Goal: Register for event/course

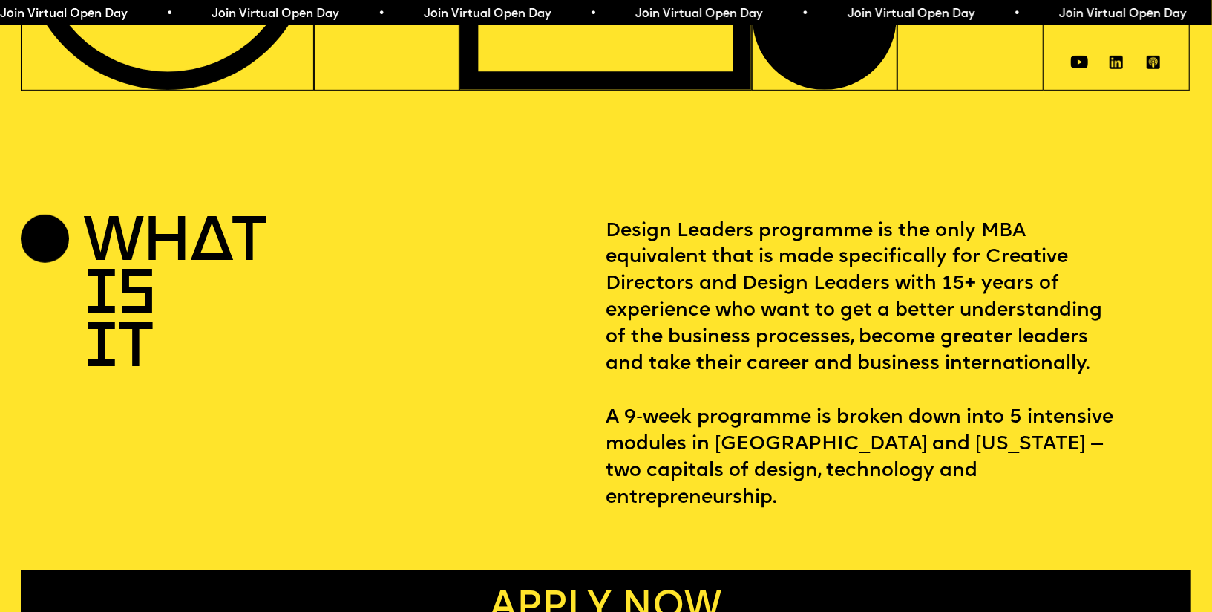
scroll to position [517, 0]
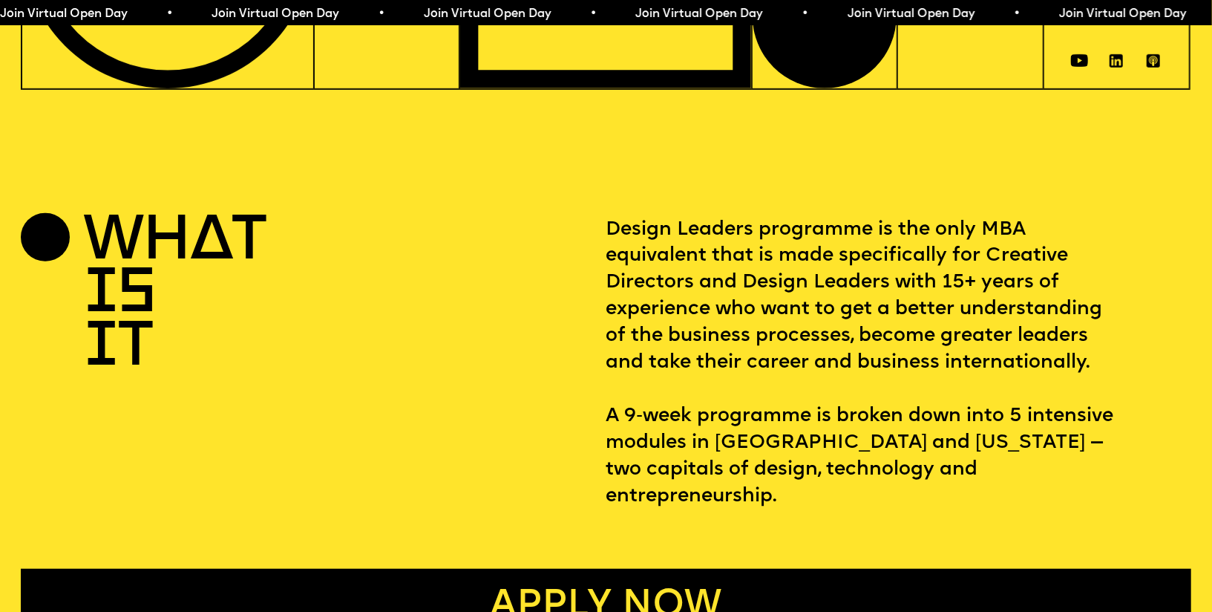
click at [881, 281] on p "Design Leaders programme is the only MBA equivalent that is made specifically f…" at bounding box center [899, 363] width 585 height 293
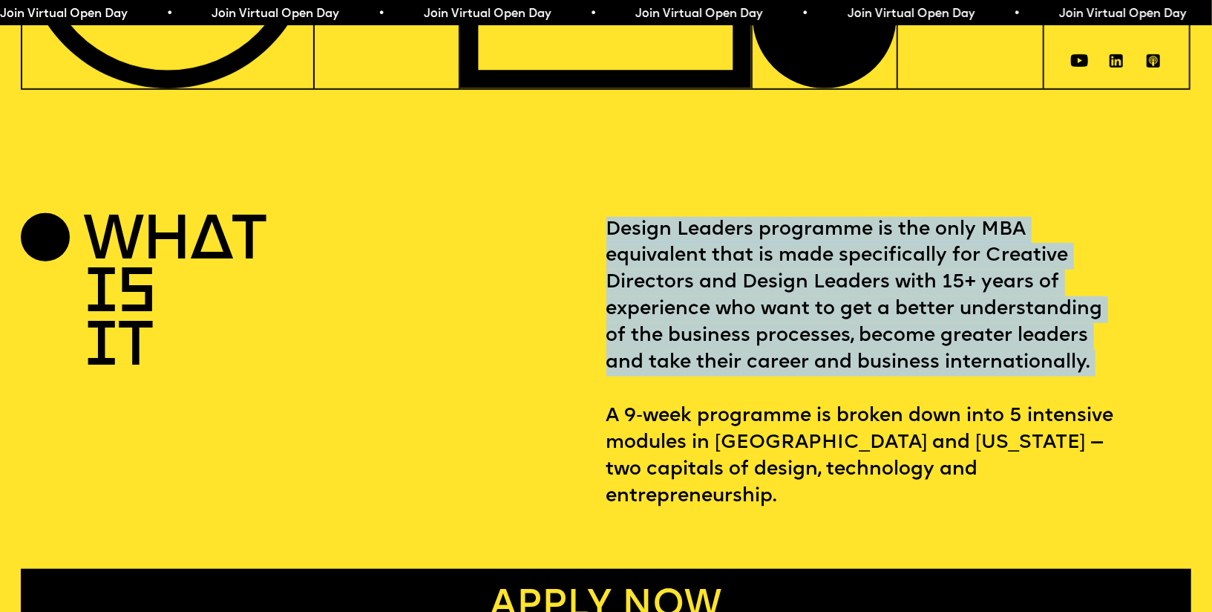
click at [768, 265] on p "Design Leaders programme is the only MBA equivalent that is made specifically f…" at bounding box center [899, 363] width 585 height 293
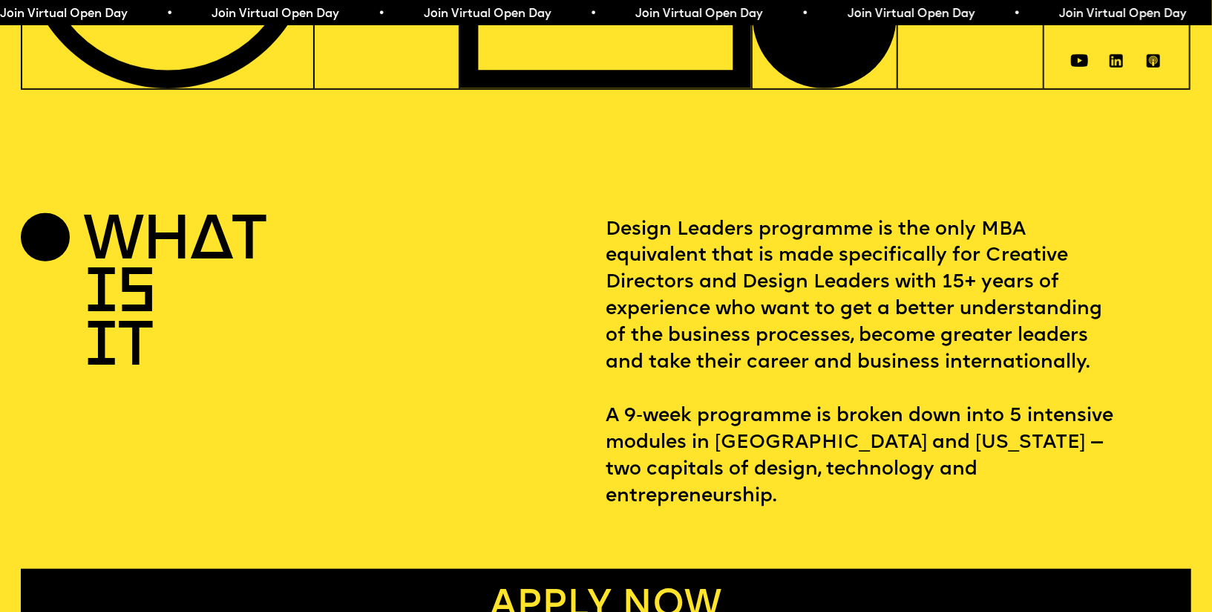
click at [768, 265] on p "Design Leaders programme is the only MBA equivalent that is made specifically f…" at bounding box center [899, 363] width 585 height 293
click at [918, 227] on p "Design Leaders programme is the only MBA equivalent that is made specifically f…" at bounding box center [899, 363] width 585 height 293
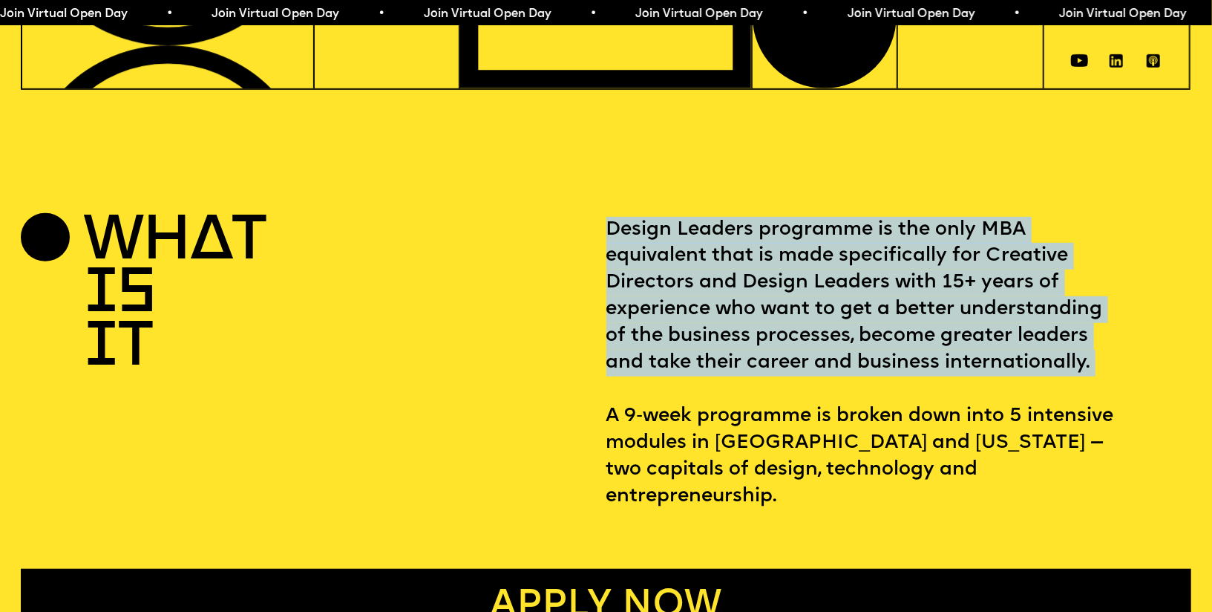
click at [918, 227] on p "Design Leaders programme is the only MBA equivalent that is made specifically f…" at bounding box center [899, 363] width 585 height 293
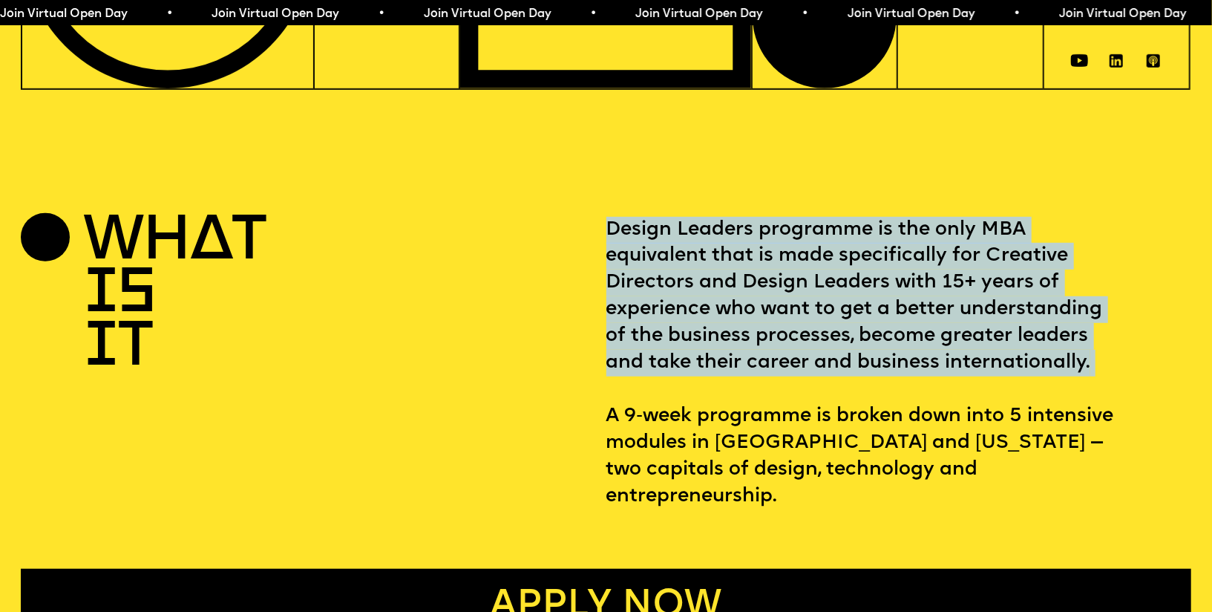
click at [814, 411] on p "Design Leaders programme is the only MBA equivalent that is made specifically f…" at bounding box center [899, 363] width 585 height 293
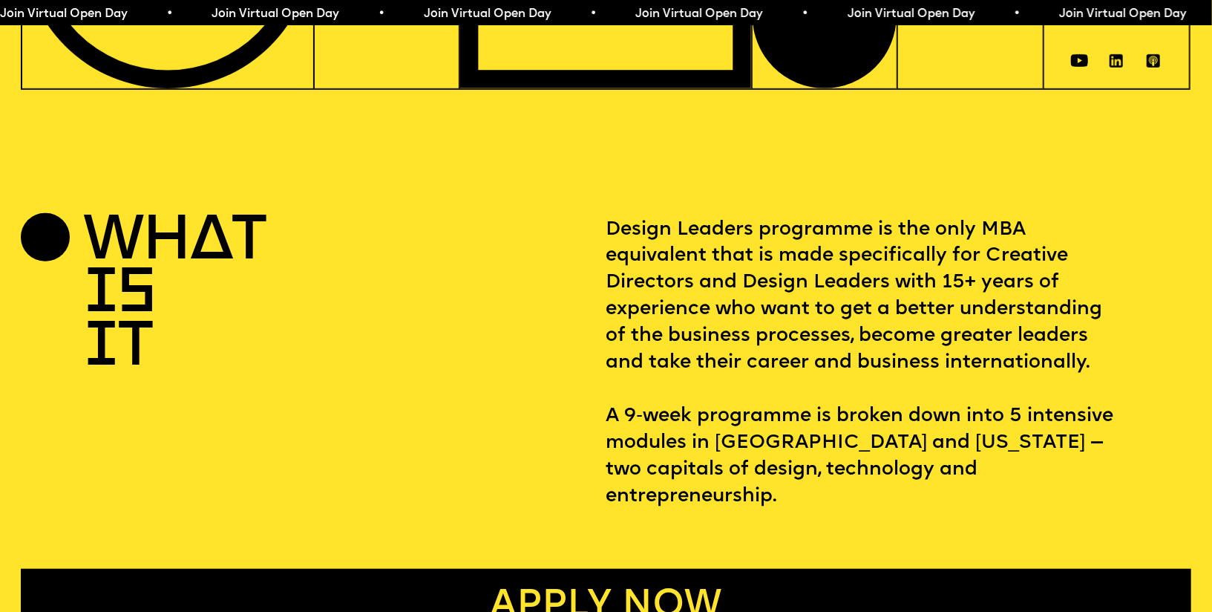
click at [814, 411] on p "Design Leaders programme is the only MBA equivalent that is made specifically f…" at bounding box center [899, 363] width 585 height 293
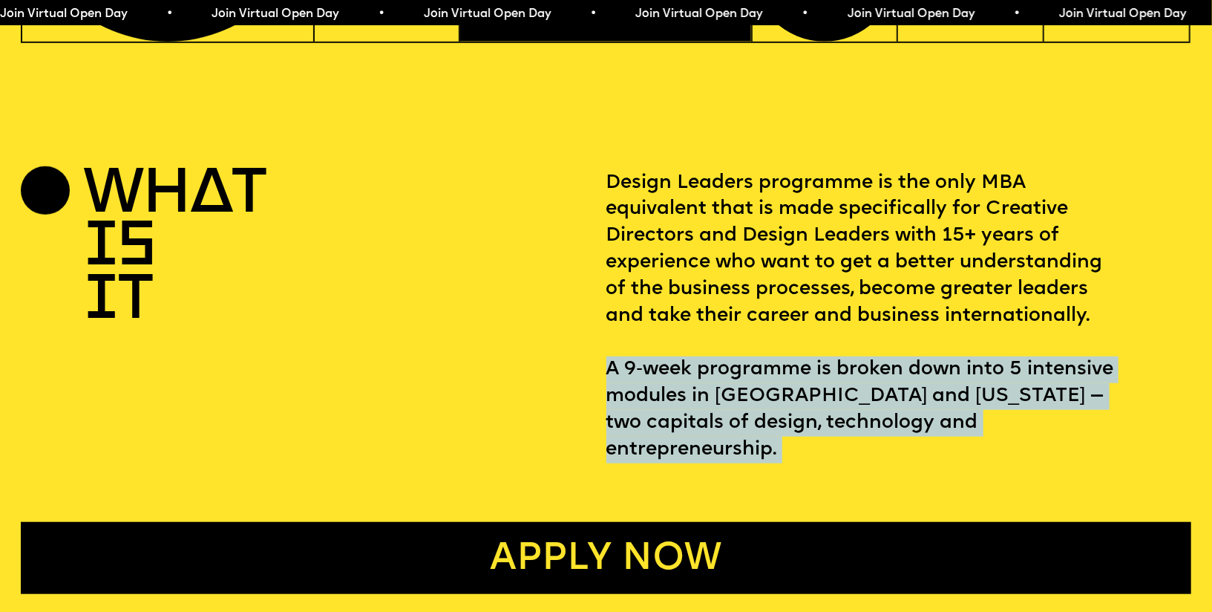
scroll to position [569, 0]
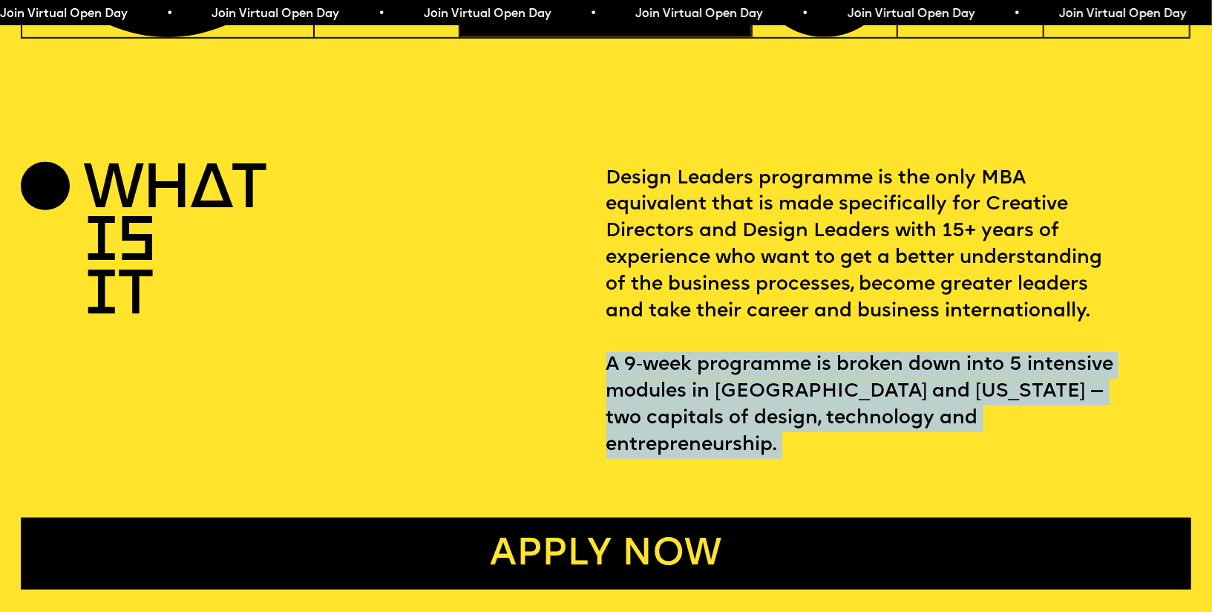
click at [804, 334] on div at bounding box center [804, 334] width 0 height 0
click at [564, 298] on div "WHAT IS IT" at bounding box center [313, 312] width 585 height 293
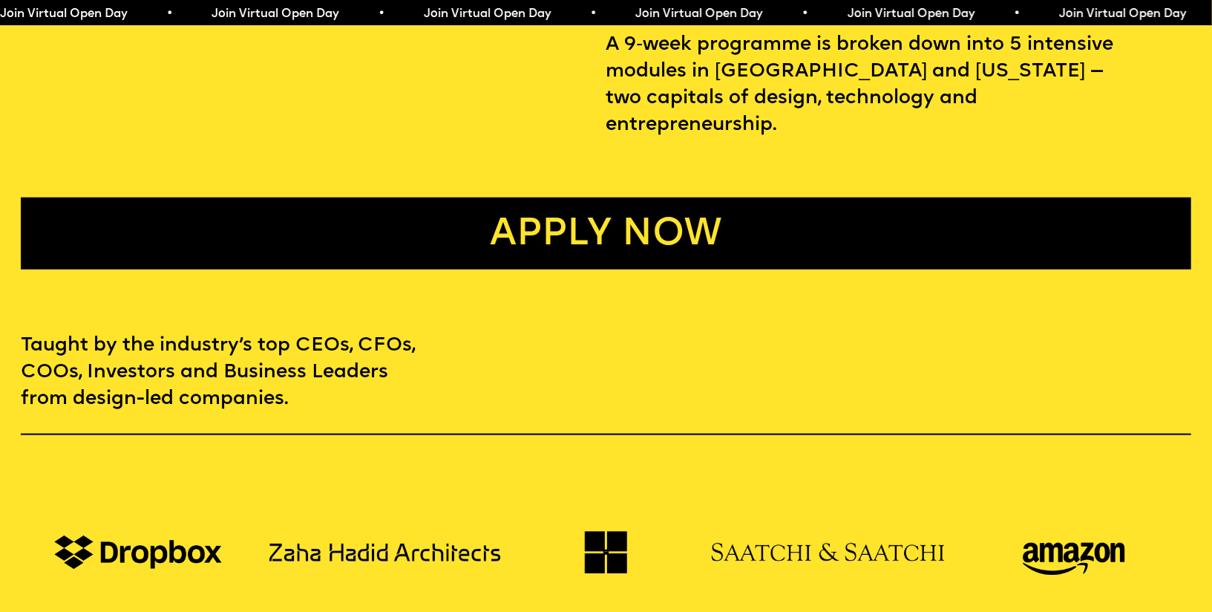
scroll to position [1016, 0]
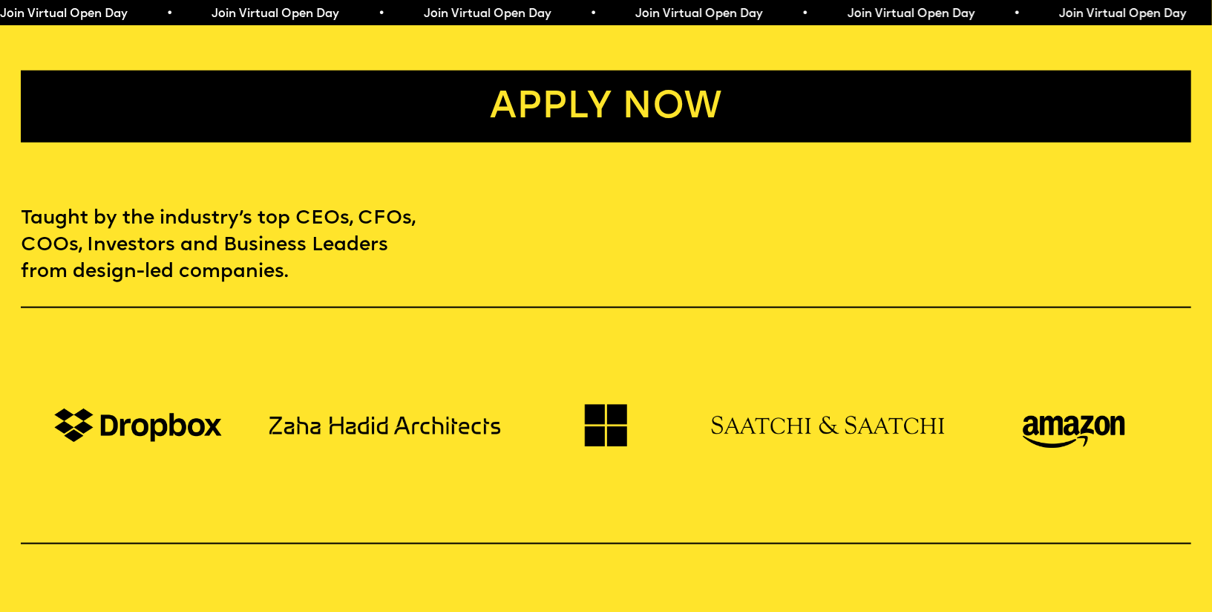
click at [231, 214] on p "Taught by the industry’s top CEOs, CFOs, COOs, Investors and Business Leaders f…" at bounding box center [221, 246] width 400 height 80
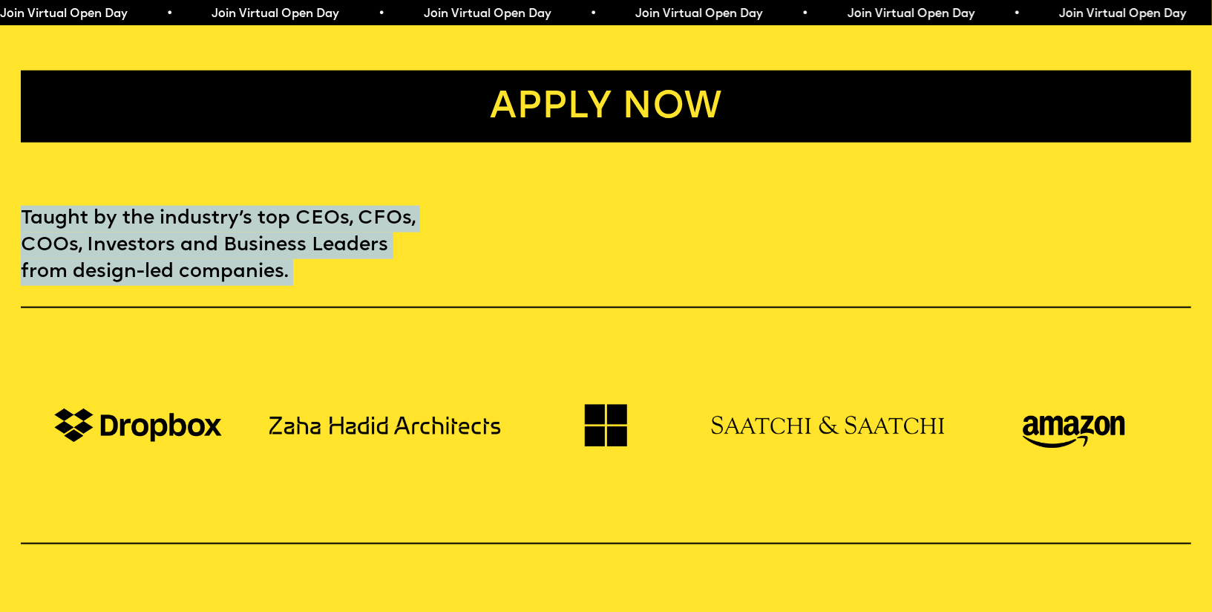
click at [231, 214] on p "Taught by the industry’s top CEOs, CFOs, COOs, Investors and Business Leaders f…" at bounding box center [221, 246] width 400 height 80
click at [221, 161] on div at bounding box center [221, 161] width 0 height 0
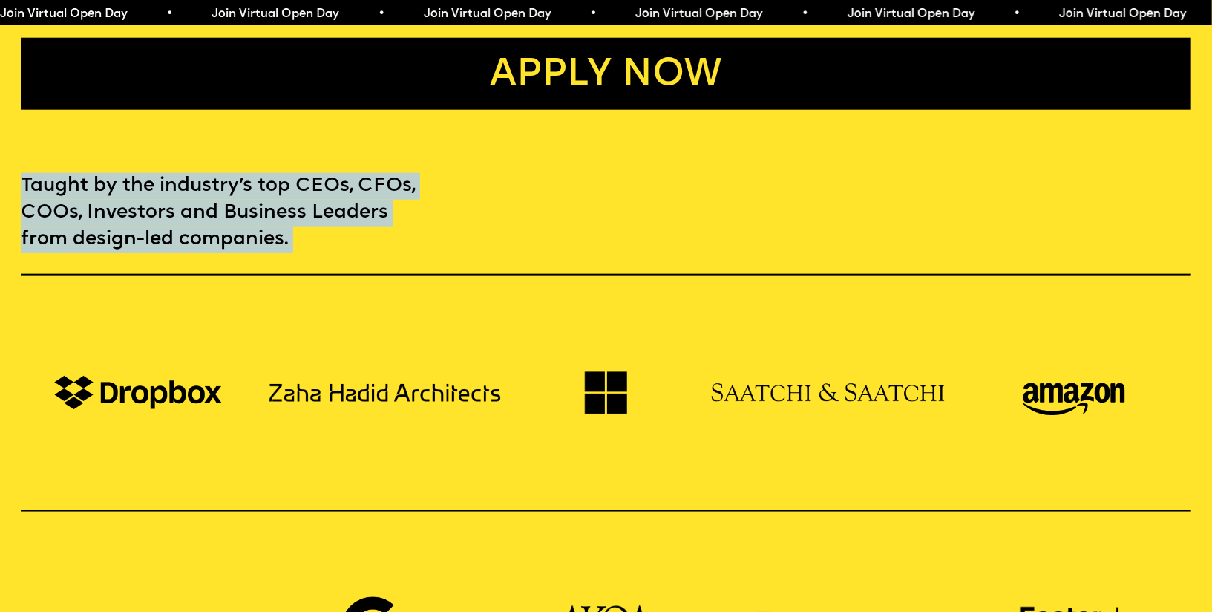
scroll to position [1050, 0]
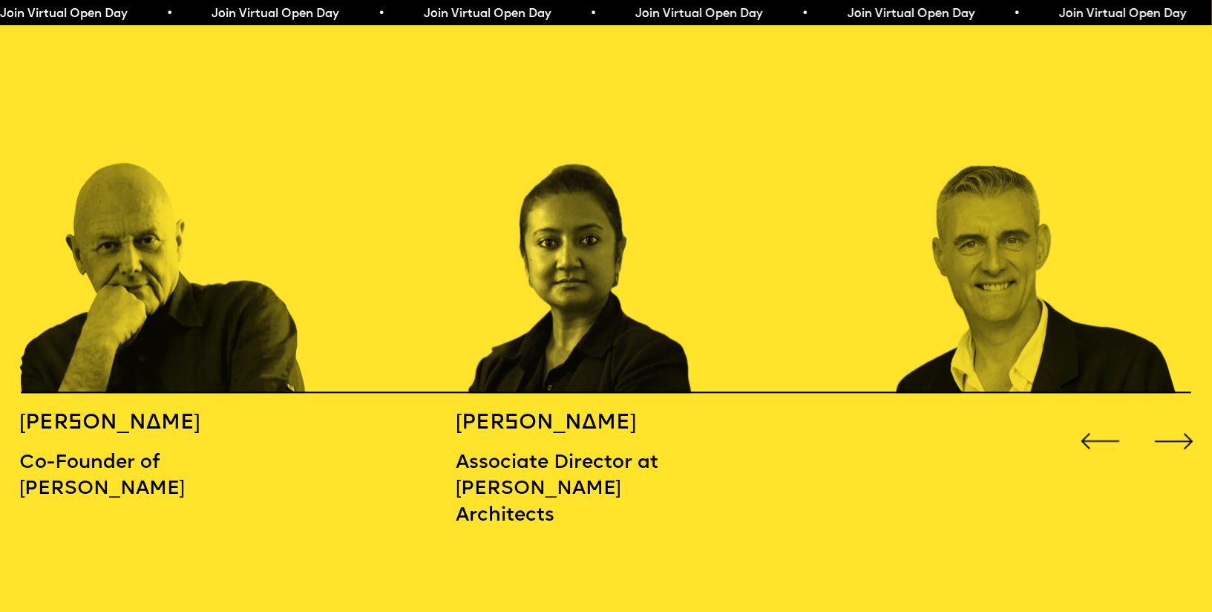
scroll to position [1869, 0]
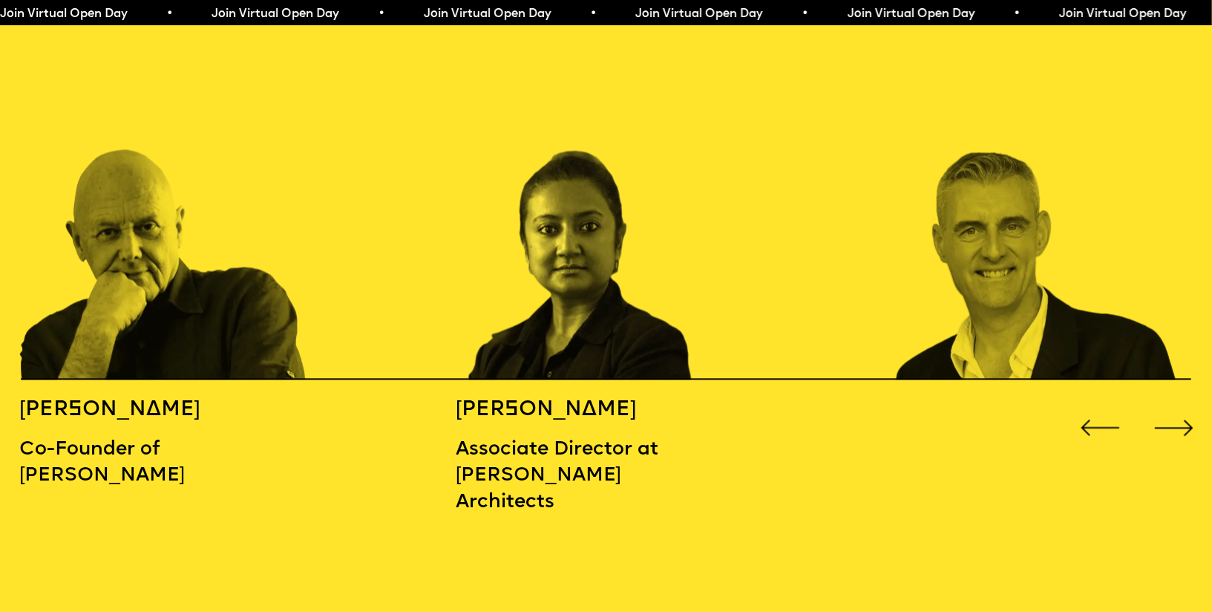
click at [1182, 403] on div "Next slide" at bounding box center [1174, 427] width 48 height 48
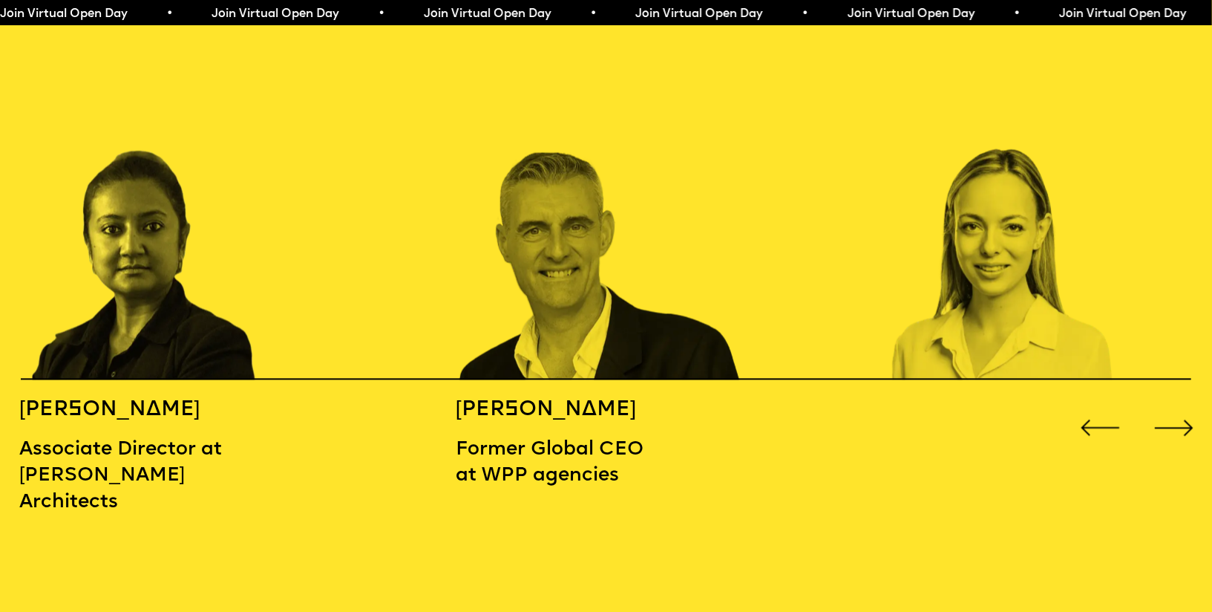
click at [1182, 403] on div "Next slide" at bounding box center [1174, 427] width 48 height 48
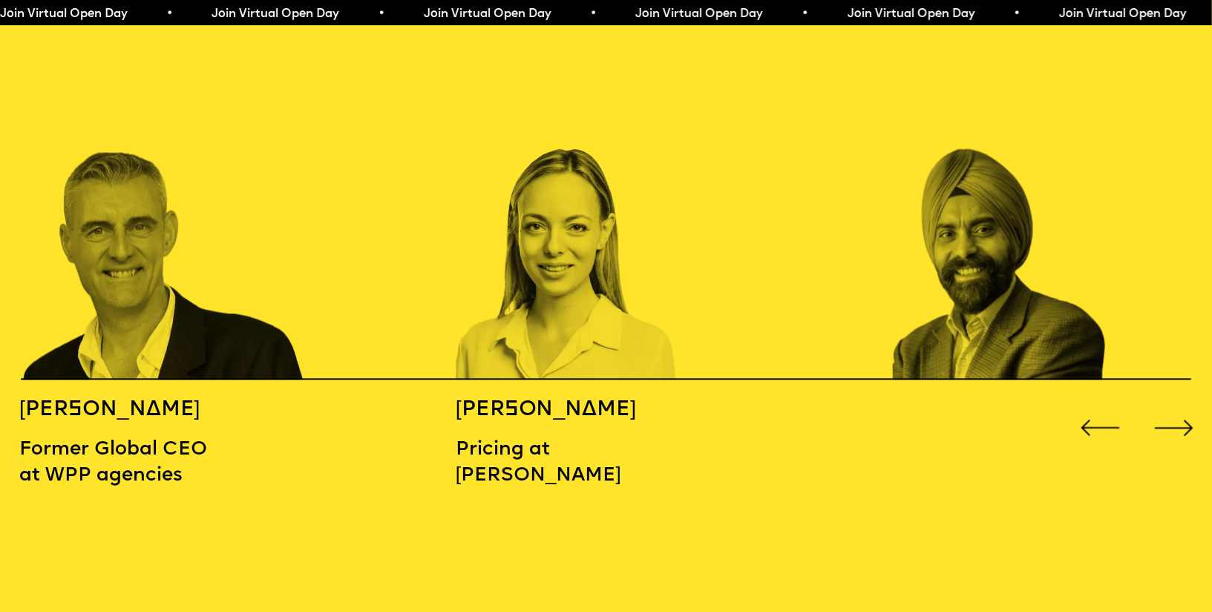
click at [1182, 403] on div "Next slide" at bounding box center [1174, 427] width 48 height 48
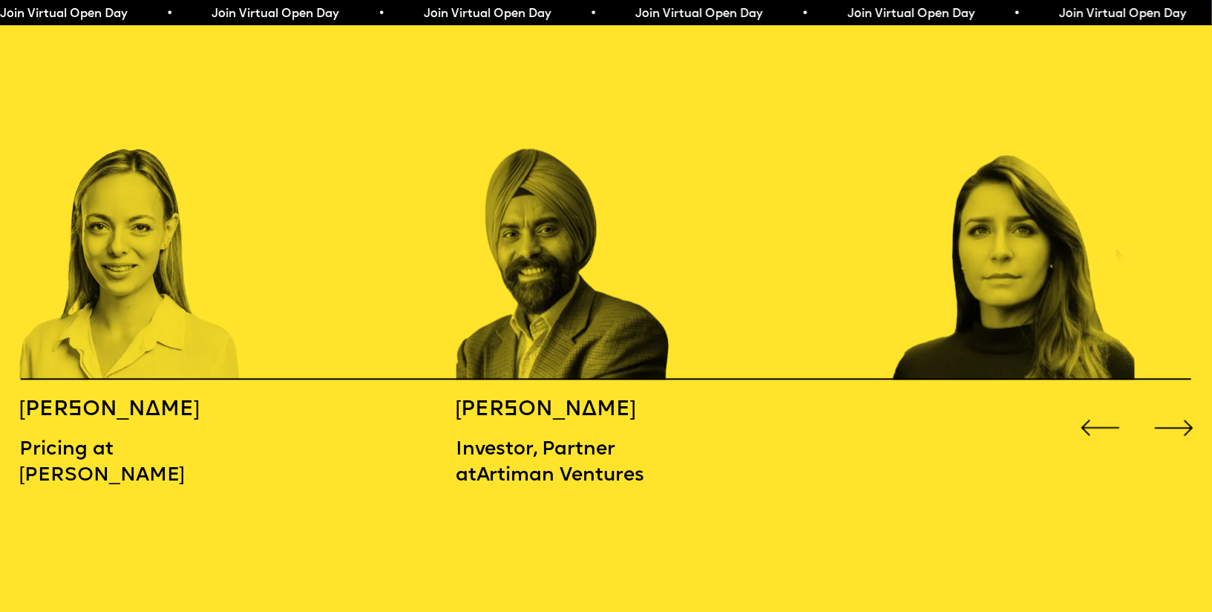
click at [1182, 403] on div "Next slide" at bounding box center [1174, 427] width 48 height 48
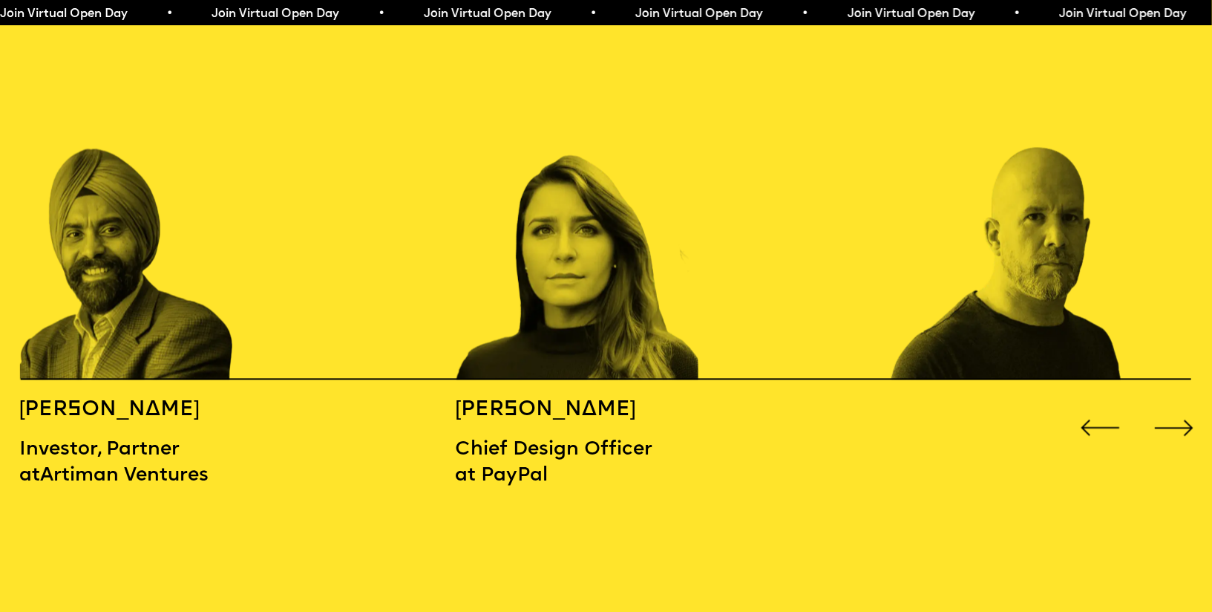
click at [1182, 403] on div "Next slide" at bounding box center [1174, 427] width 48 height 48
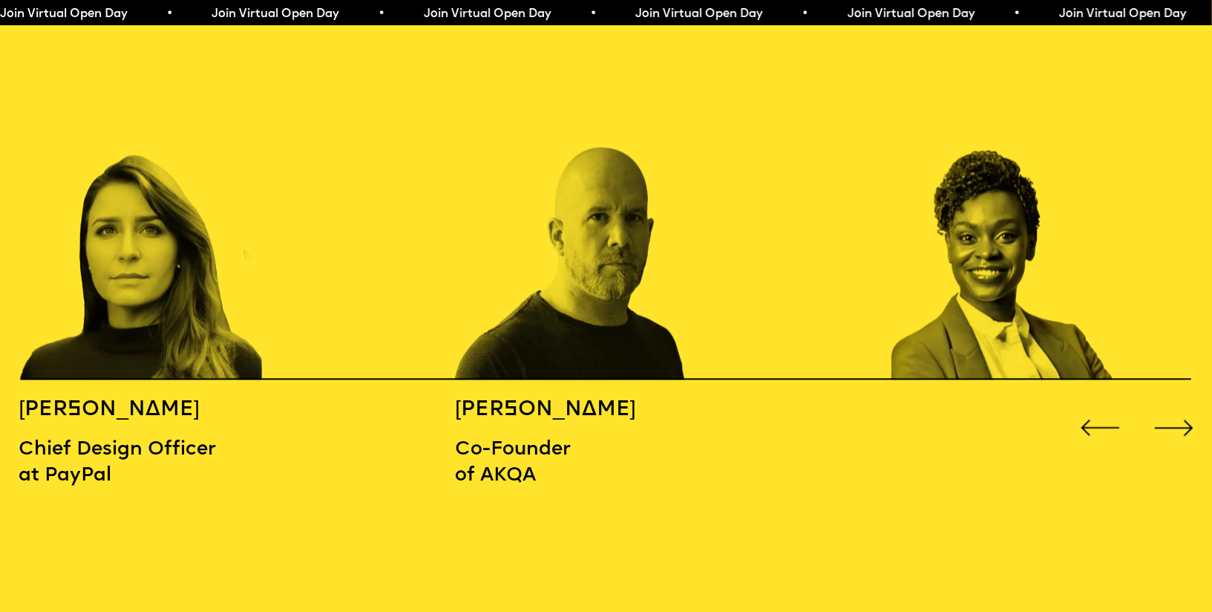
click at [1182, 403] on div "Next slide" at bounding box center [1174, 427] width 48 height 48
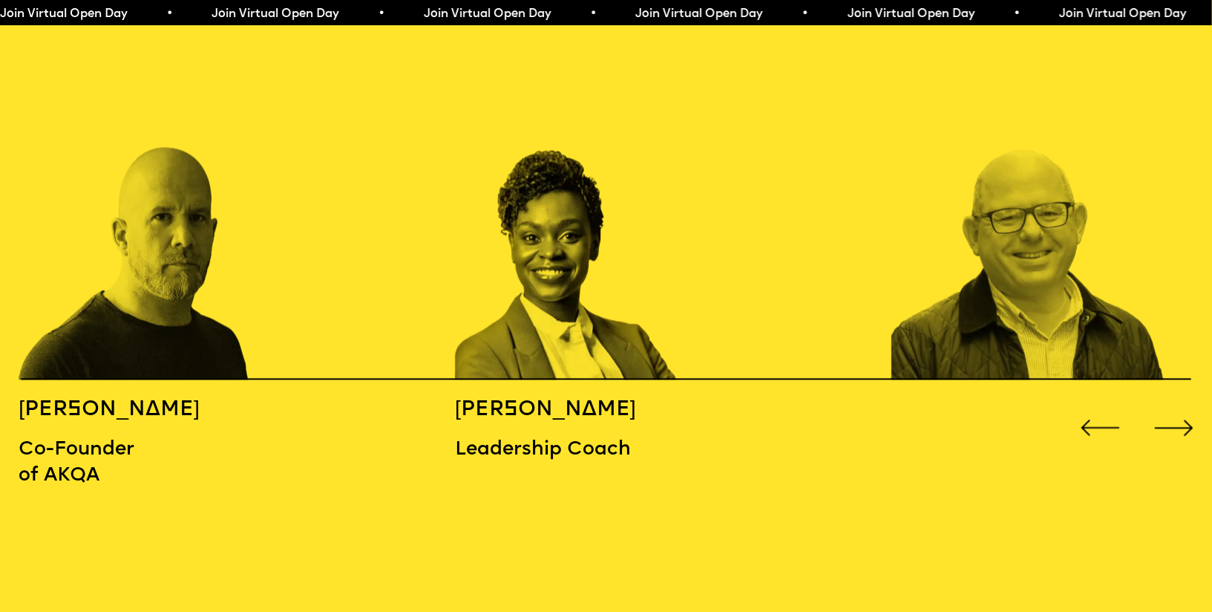
click at [1182, 403] on div "Next slide" at bounding box center [1174, 427] width 48 height 48
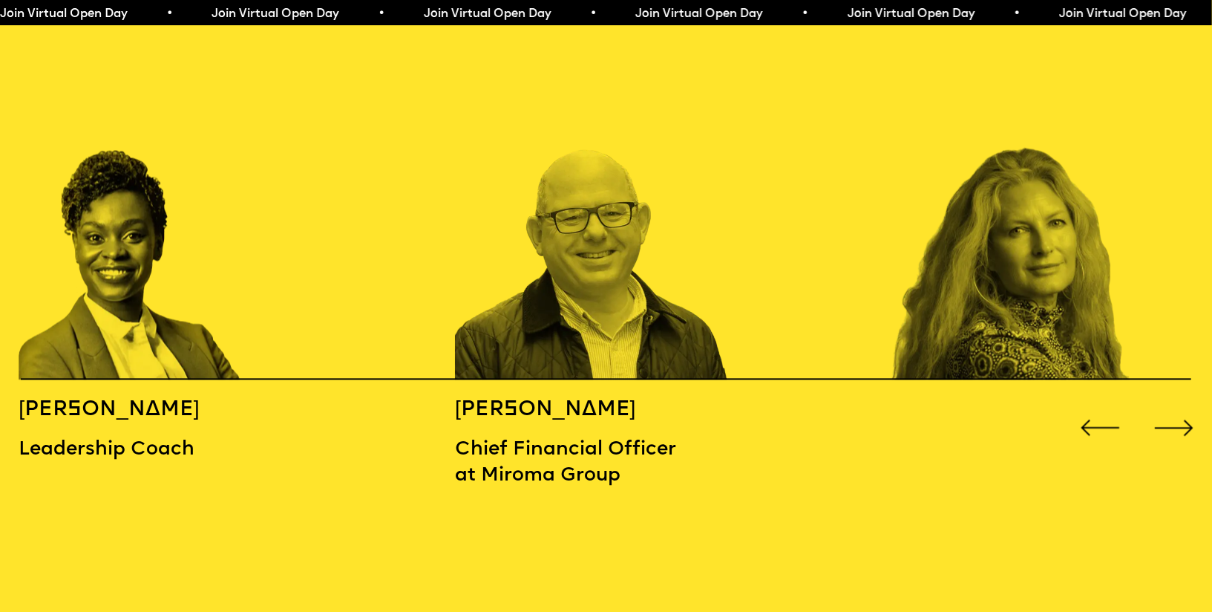
click at [1182, 403] on div "Next slide" at bounding box center [1174, 427] width 48 height 48
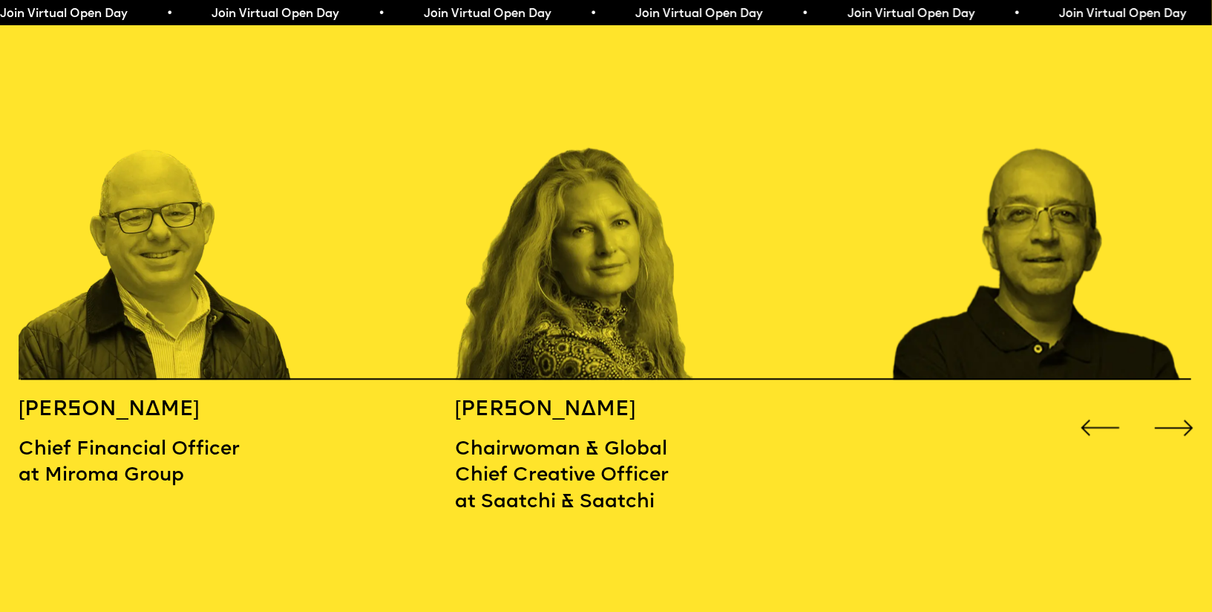
click at [1182, 403] on div "Next slide" at bounding box center [1174, 427] width 48 height 48
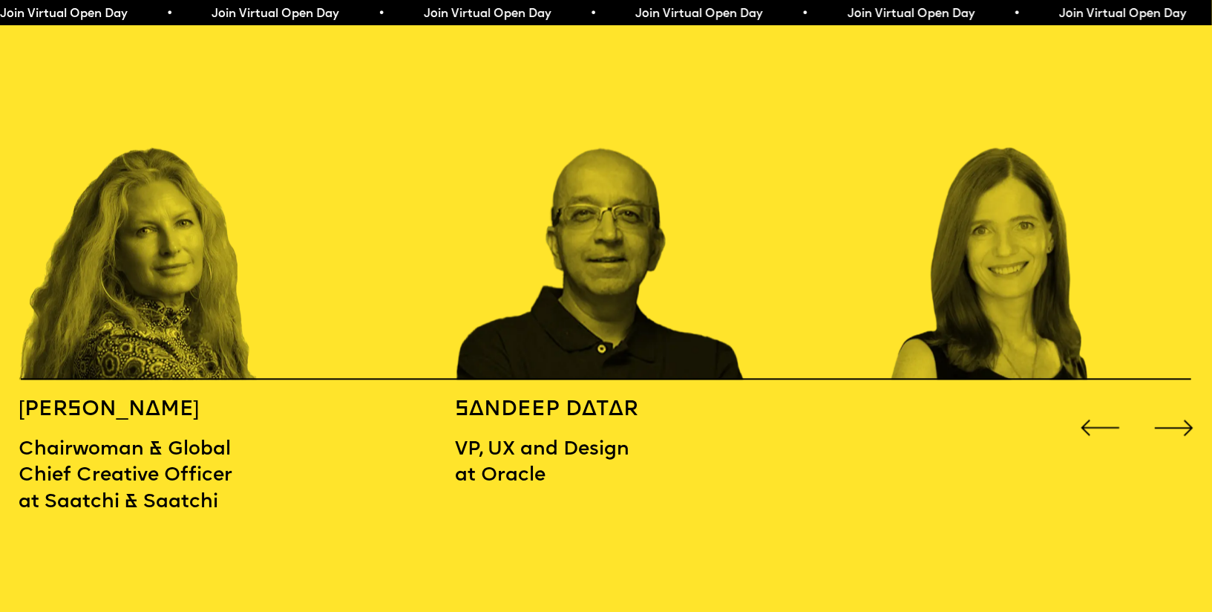
click at [1180, 404] on div "Next slide" at bounding box center [1174, 427] width 48 height 48
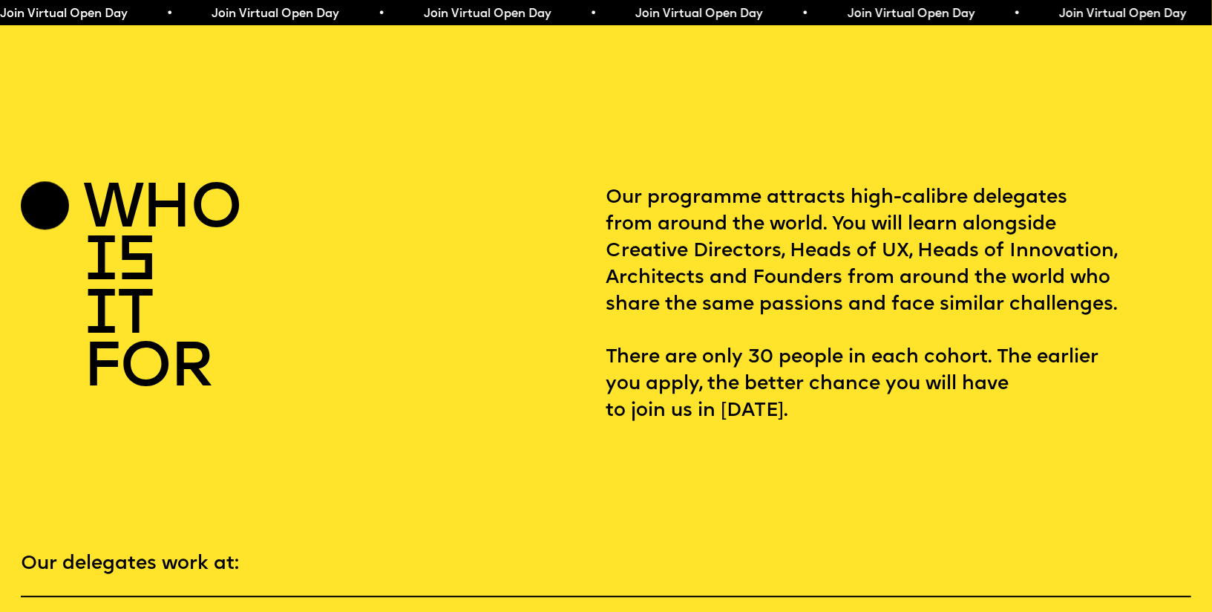
scroll to position [2339, 0]
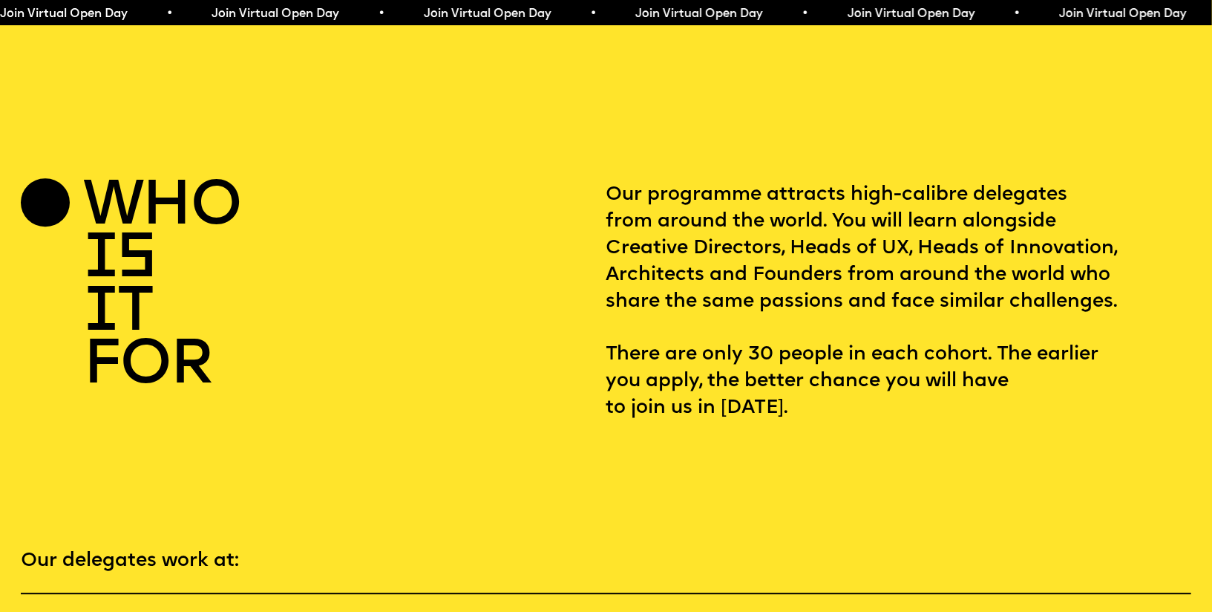
click at [704, 248] on p "Our programme attracts high-calibre delegates from around the world. You will l…" at bounding box center [899, 302] width 585 height 240
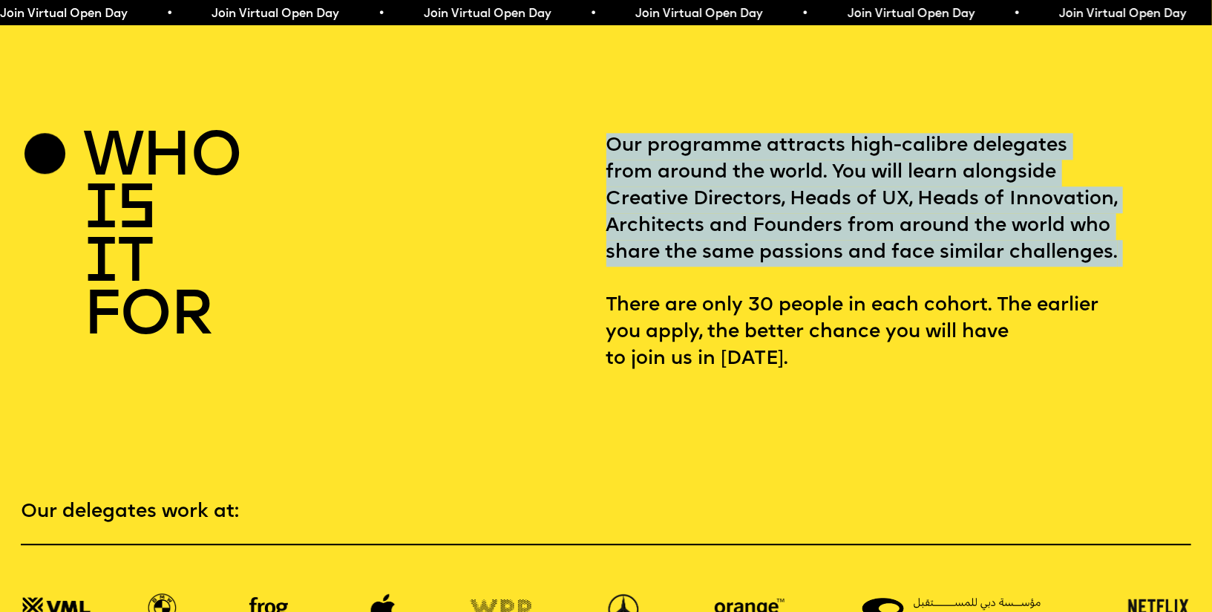
scroll to position [2388, 0]
click at [696, 299] on p "Our programme attracts high-calibre delegates from around the world. You will l…" at bounding box center [899, 252] width 585 height 240
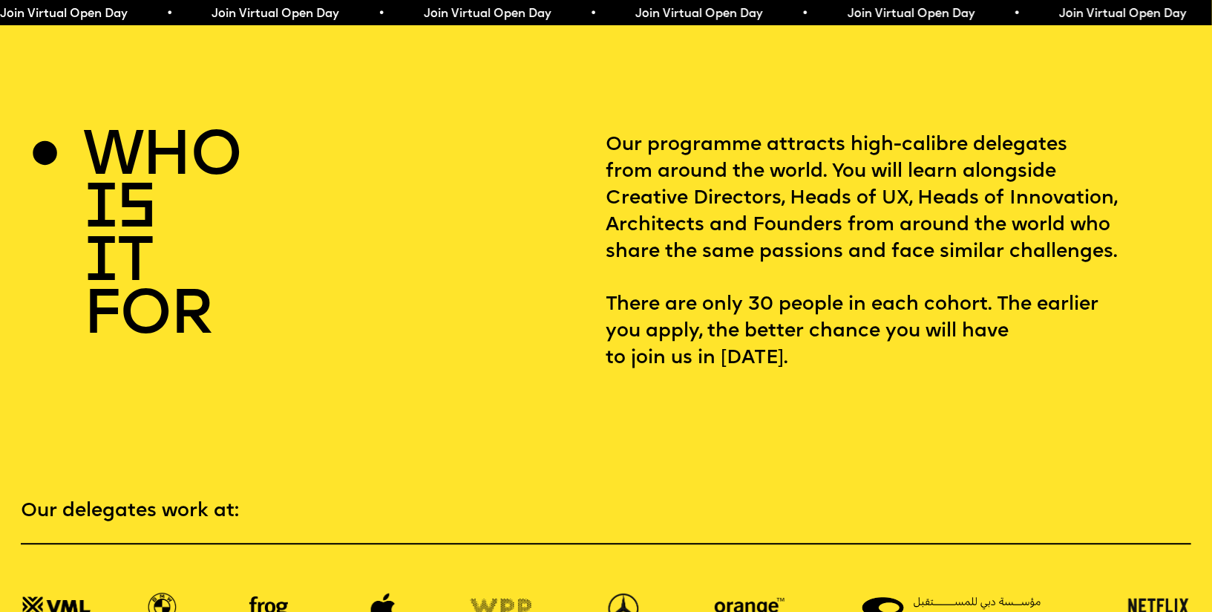
click at [696, 299] on p "Our programme attracts high-calibre delegates from around the world. You will l…" at bounding box center [899, 252] width 585 height 240
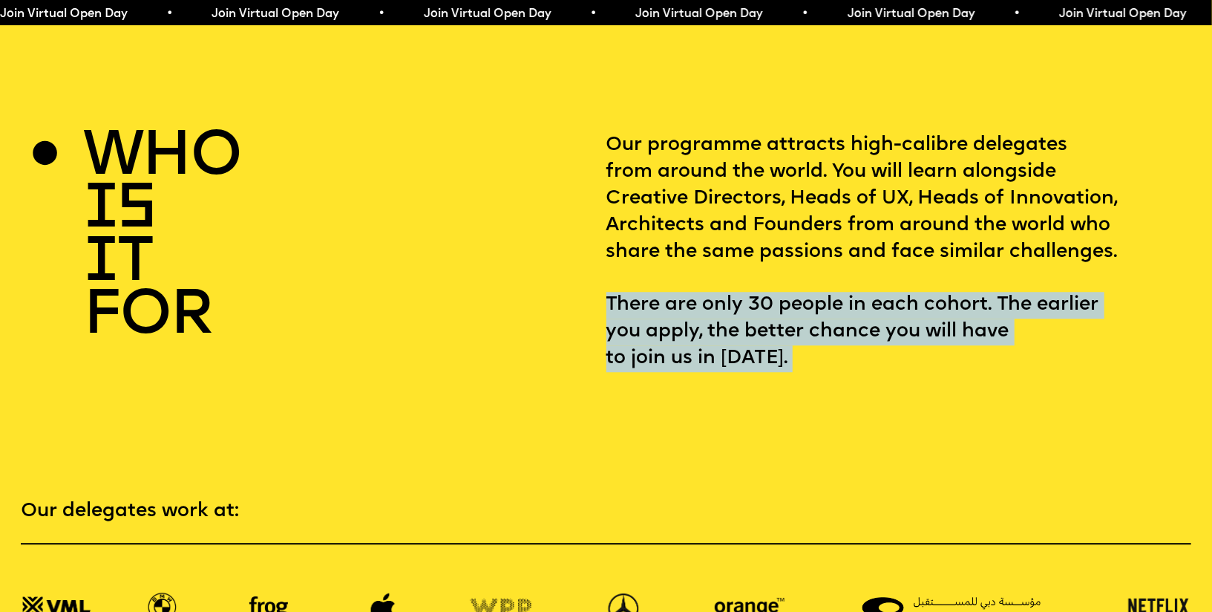
click at [696, 299] on p "Our programme attracts high-calibre delegates from around the world. You will l…" at bounding box center [899, 252] width 585 height 240
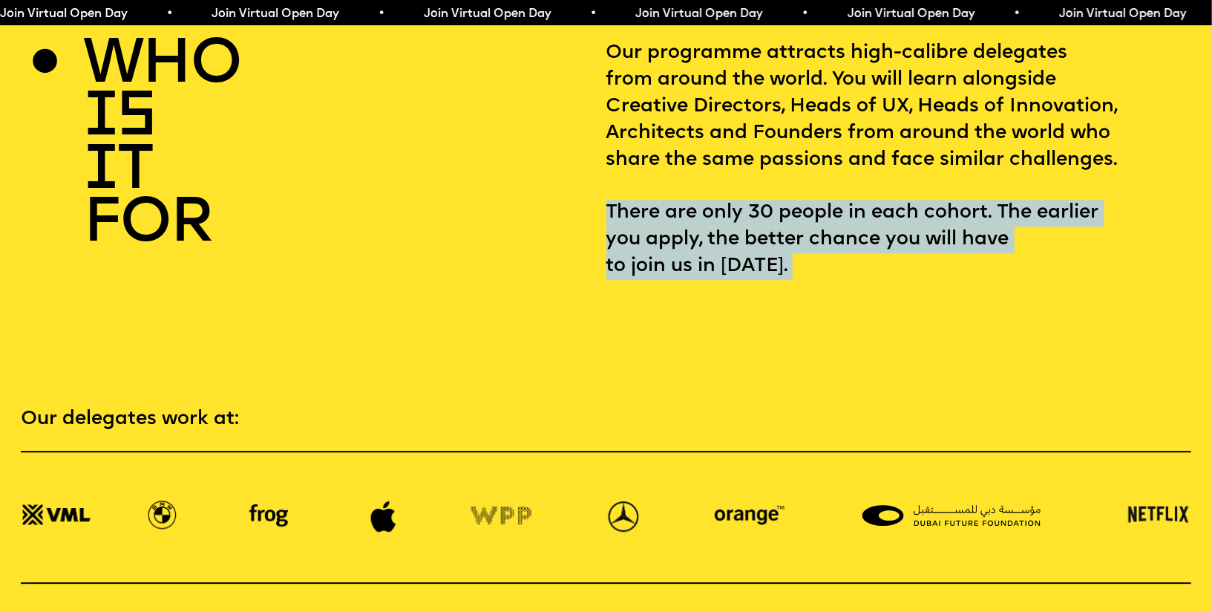
scroll to position [2499, 0]
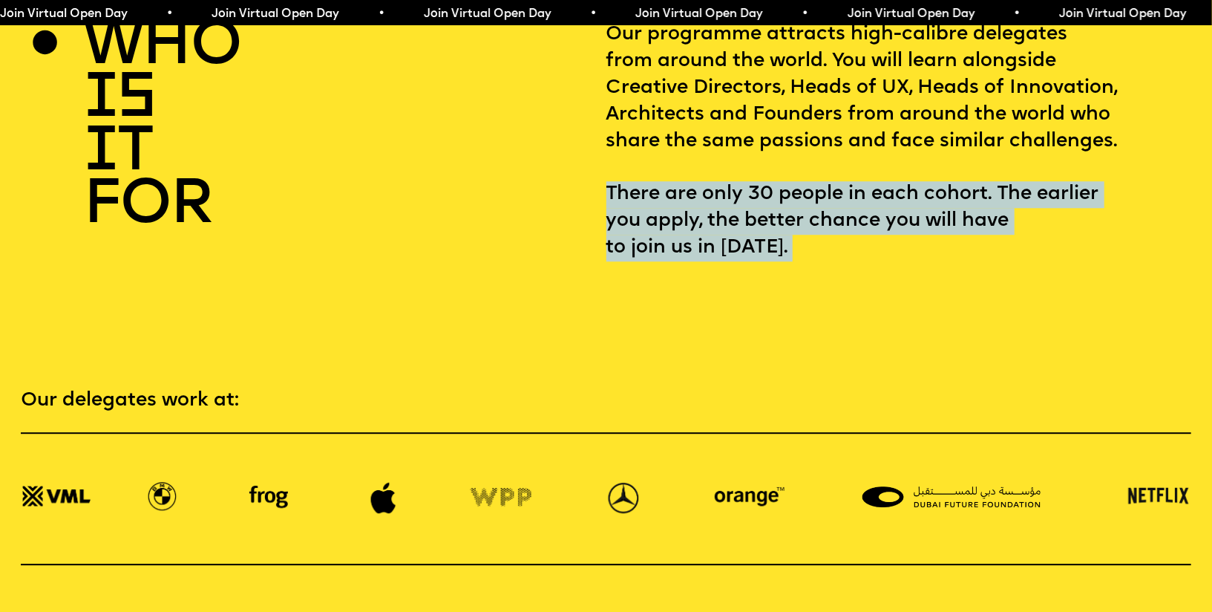
click at [850, 176] on p "Our programme attracts high-calibre delegates from around the world. You will l…" at bounding box center [899, 142] width 585 height 240
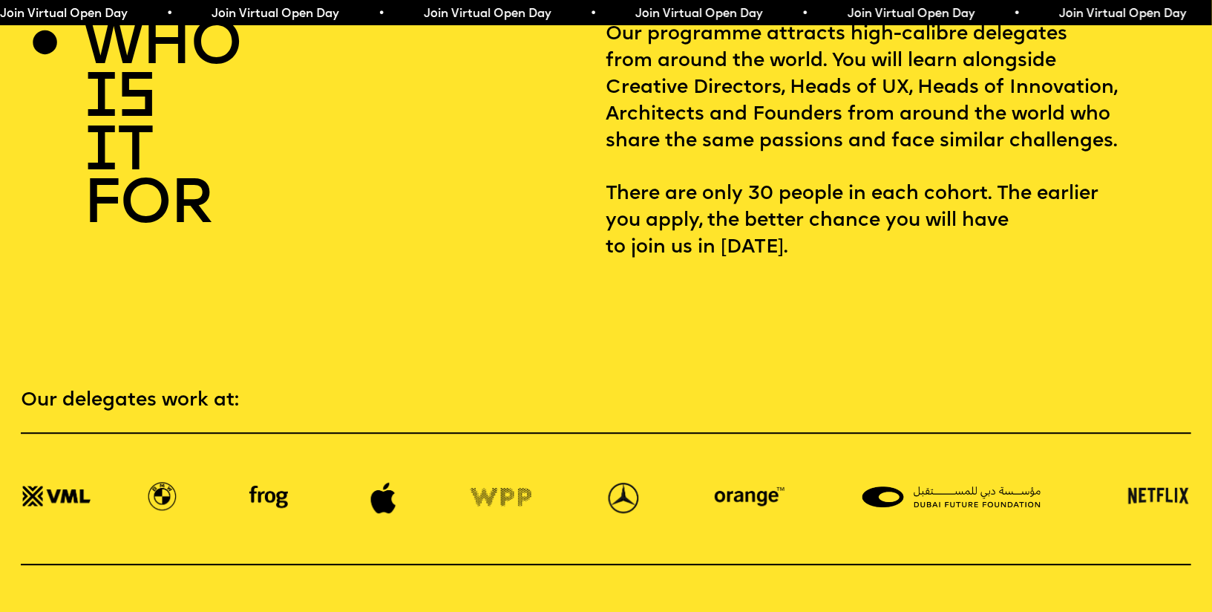
click at [850, 176] on p "Our programme attracts high-calibre delegates from around the world. You will l…" at bounding box center [899, 142] width 585 height 240
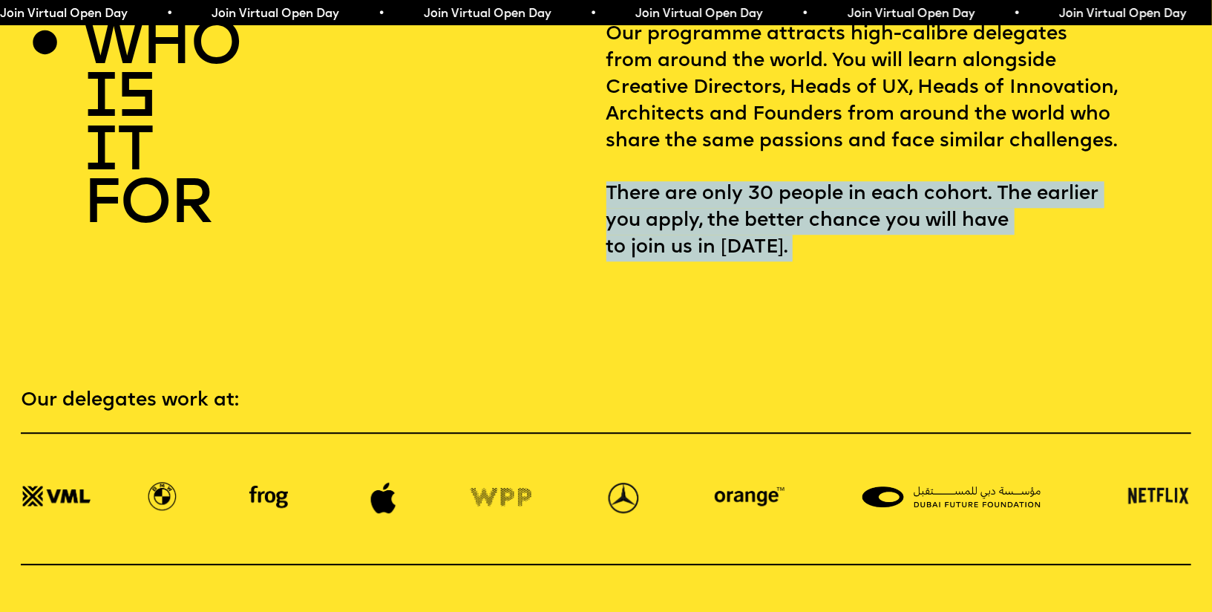
click at [926, 174] on p "Our programme attracts high-calibre delegates from around the world. You will l…" at bounding box center [899, 142] width 585 height 240
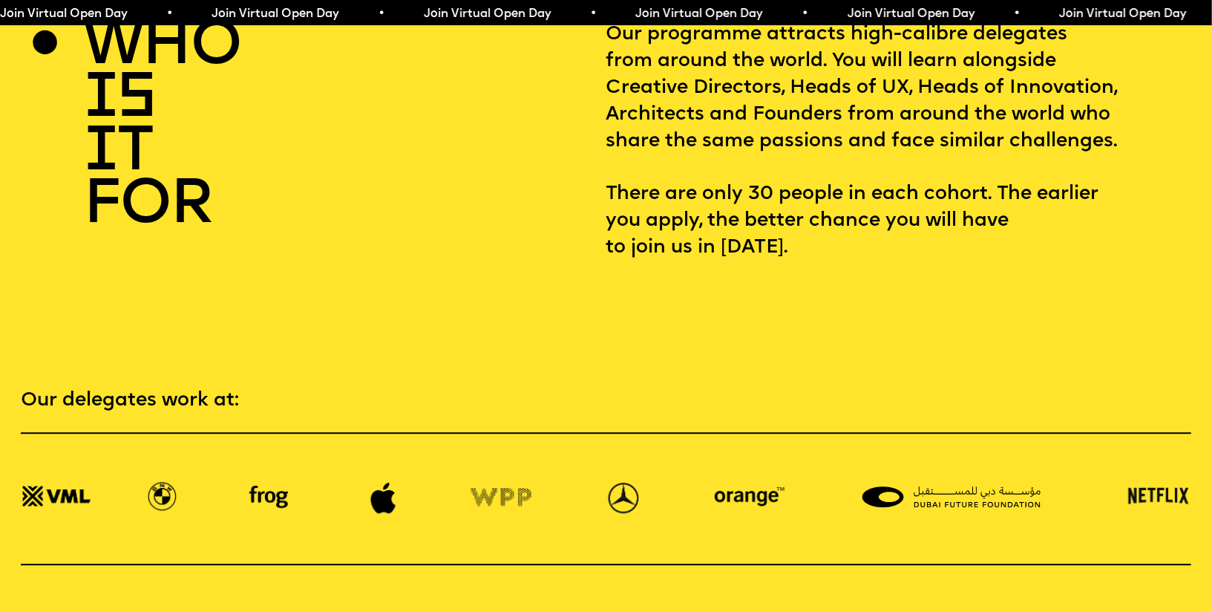
click at [926, 174] on p "Our programme attracts high-calibre delegates from around the world. You will l…" at bounding box center [899, 142] width 585 height 240
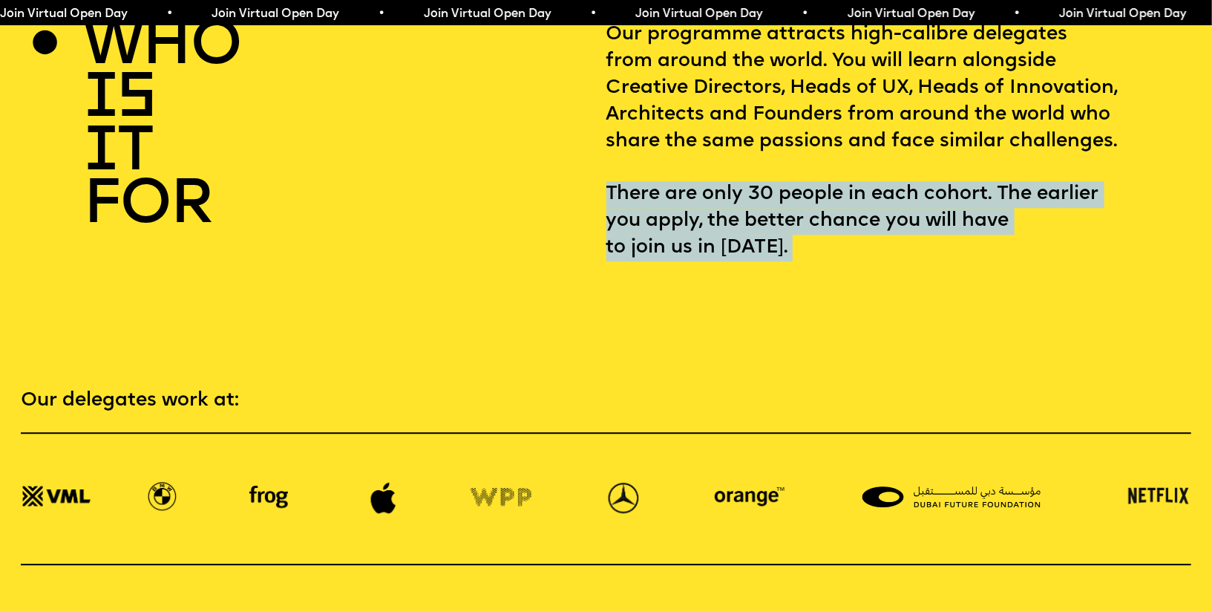
click at [916, 137] on div at bounding box center [916, 137] width 0 height 0
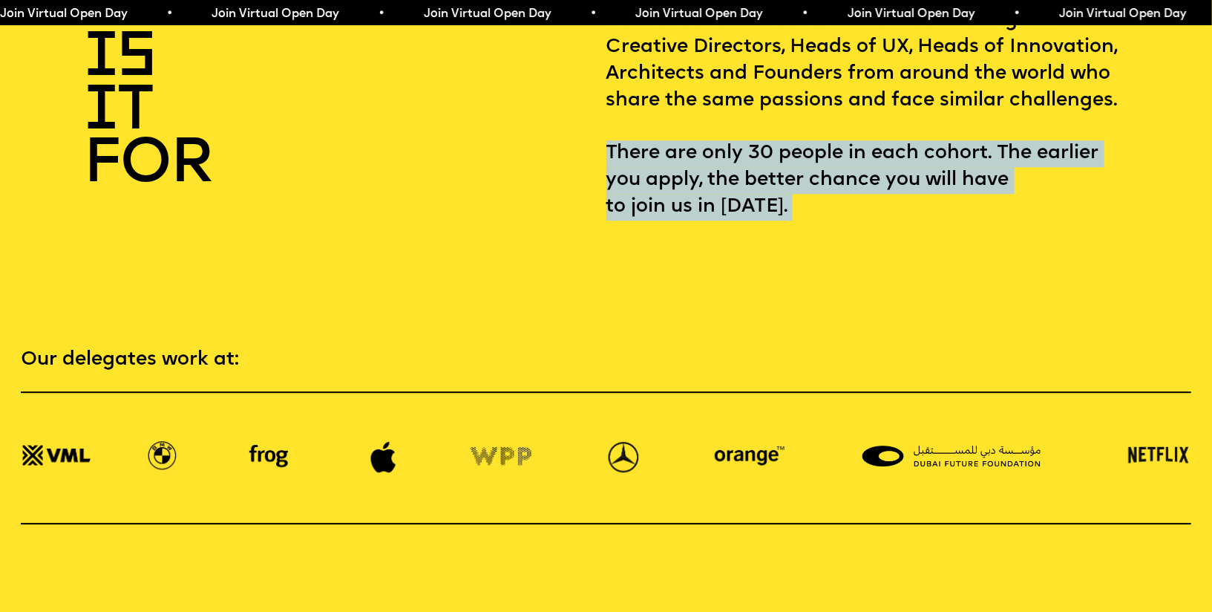
scroll to position [2545, 0]
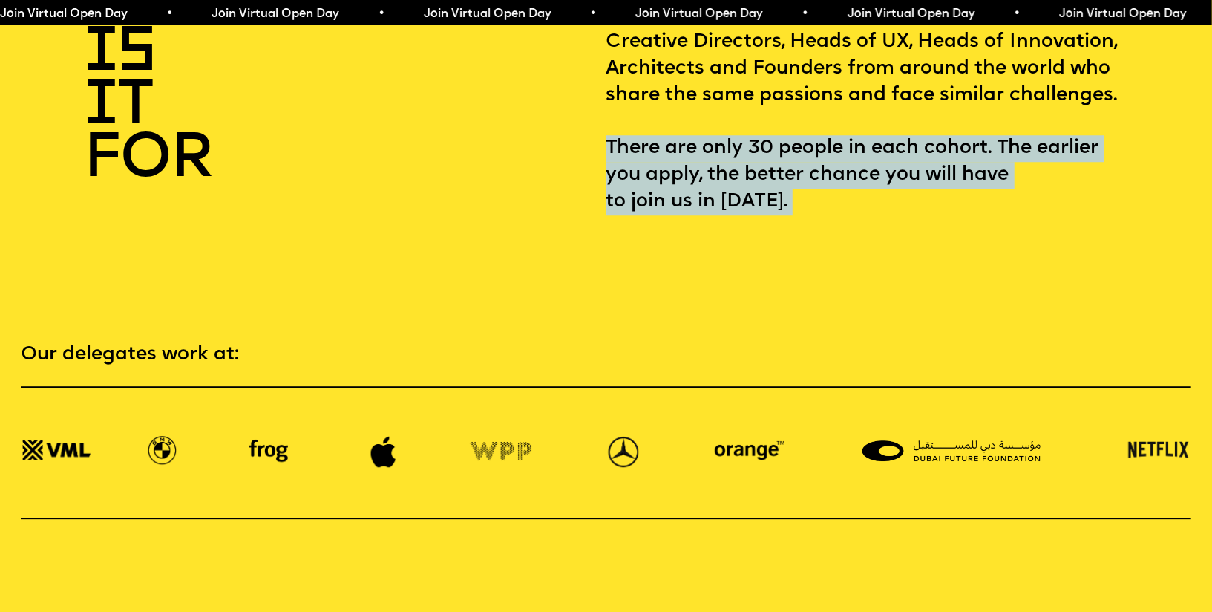
click at [897, 122] on p "Our programme attracts high-calibre delegates from around the world. You will l…" at bounding box center [899, 96] width 585 height 240
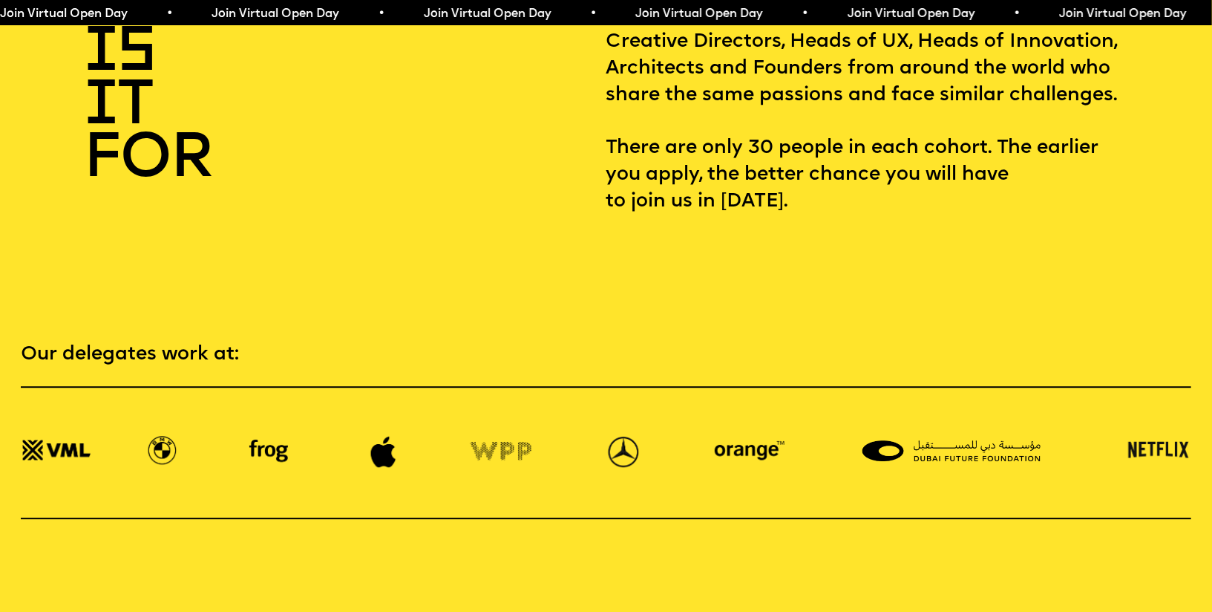
click at [897, 122] on p "Our programme attracts high-calibre delegates from around the world. You will l…" at bounding box center [899, 96] width 585 height 240
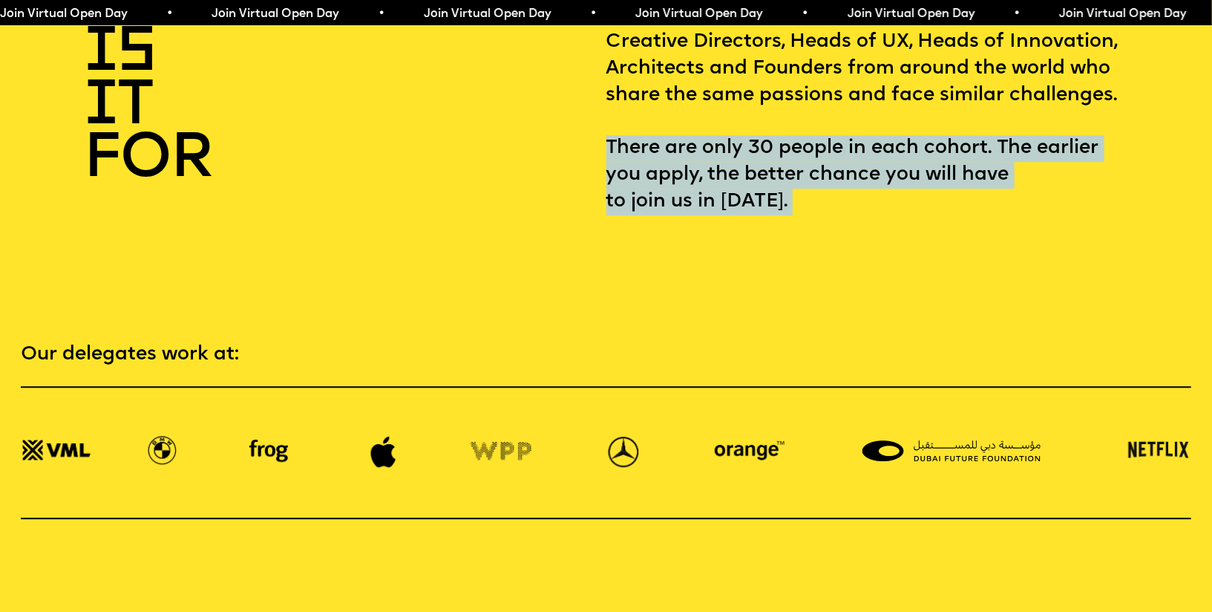
click at [887, 91] on div at bounding box center [887, 91] width 0 height 0
click at [608, 278] on section "Our delegates work at:" at bounding box center [606, 398] width 1212 height 240
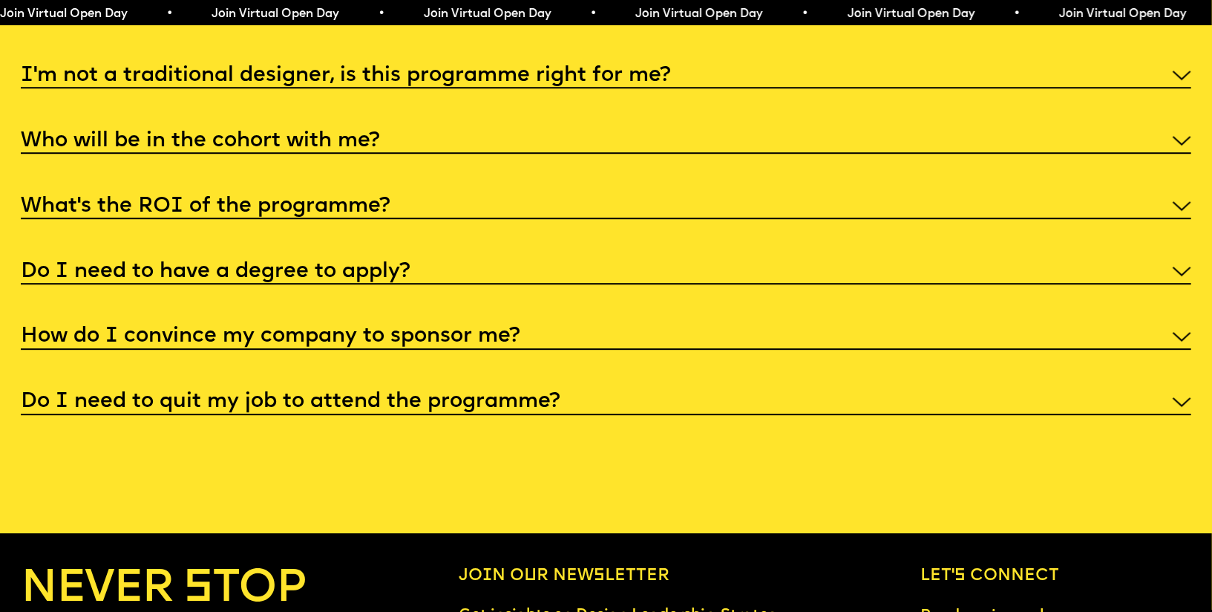
scroll to position [6233, 0]
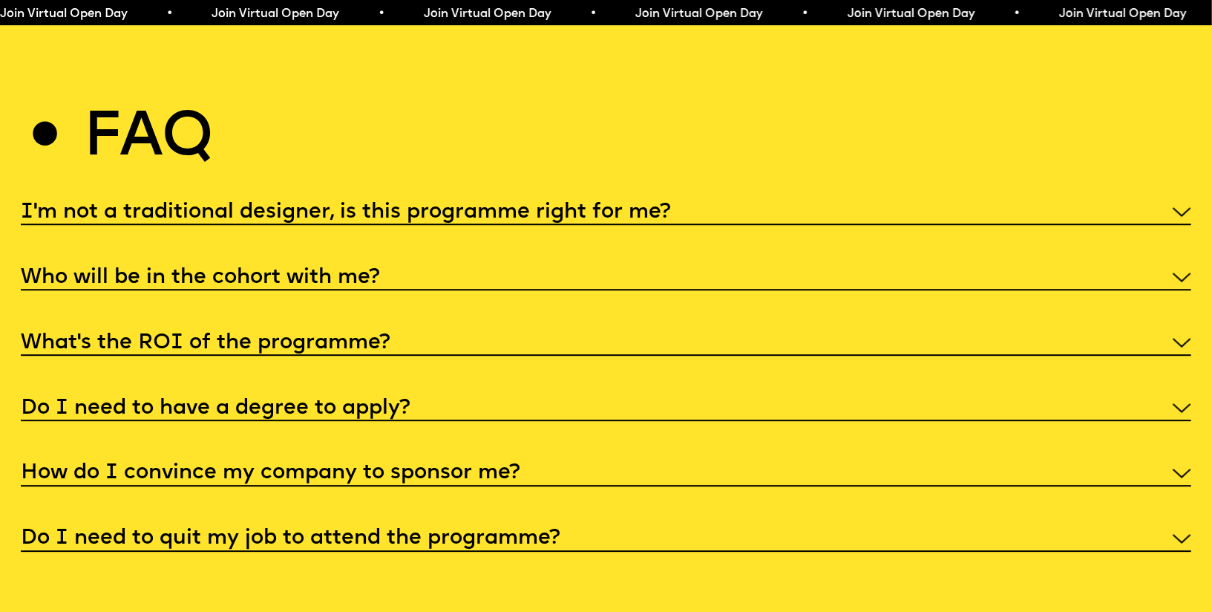
click at [357, 465] on h5 "How do I convince my company to sponsor me?" at bounding box center [271, 472] width 500 height 15
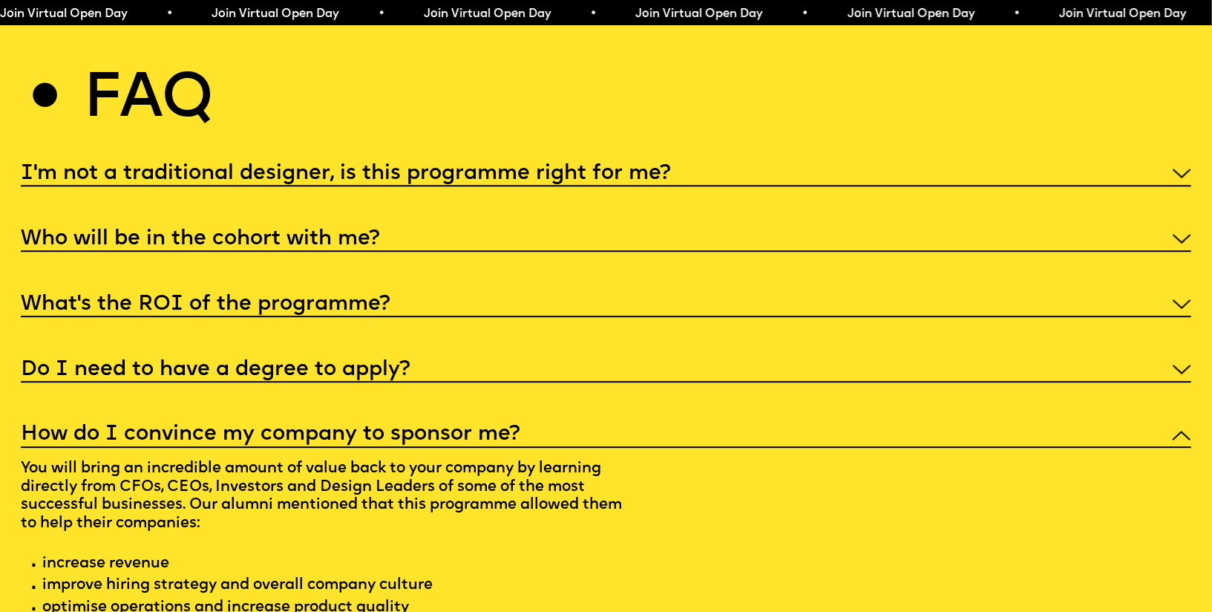
scroll to position [6314, 0]
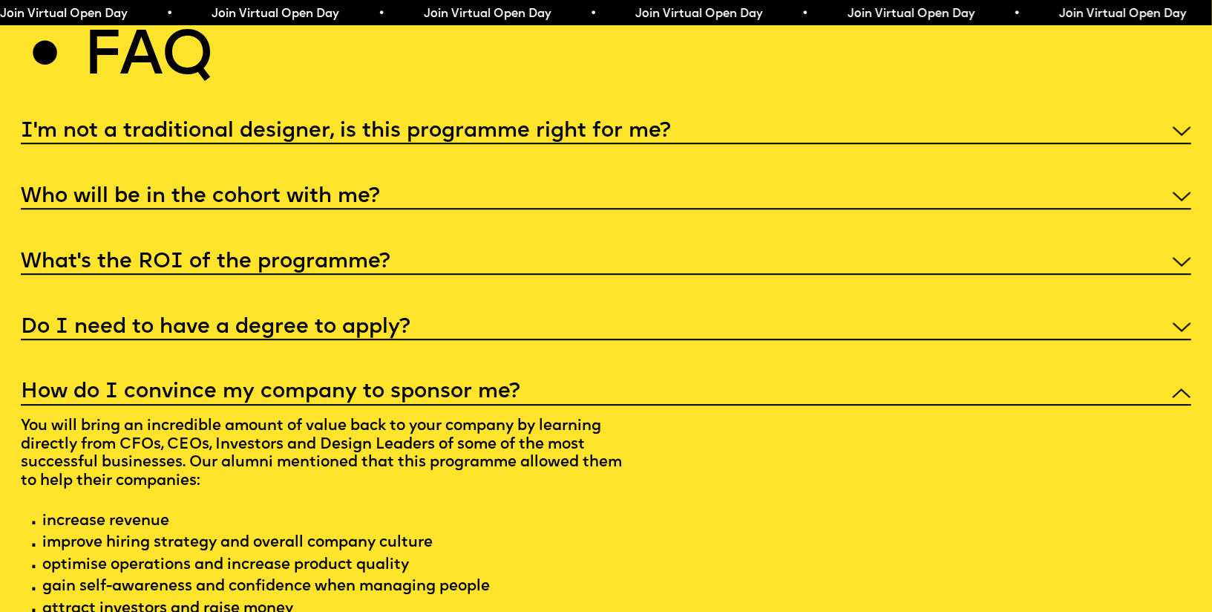
click at [286, 405] on p "You will bring an incredible amount of value back to your company by learning d…" at bounding box center [324, 519] width 607 height 229
click at [293, 430] on p "You will bring an incredible amount of value back to your company by learning d…" at bounding box center [324, 519] width 607 height 229
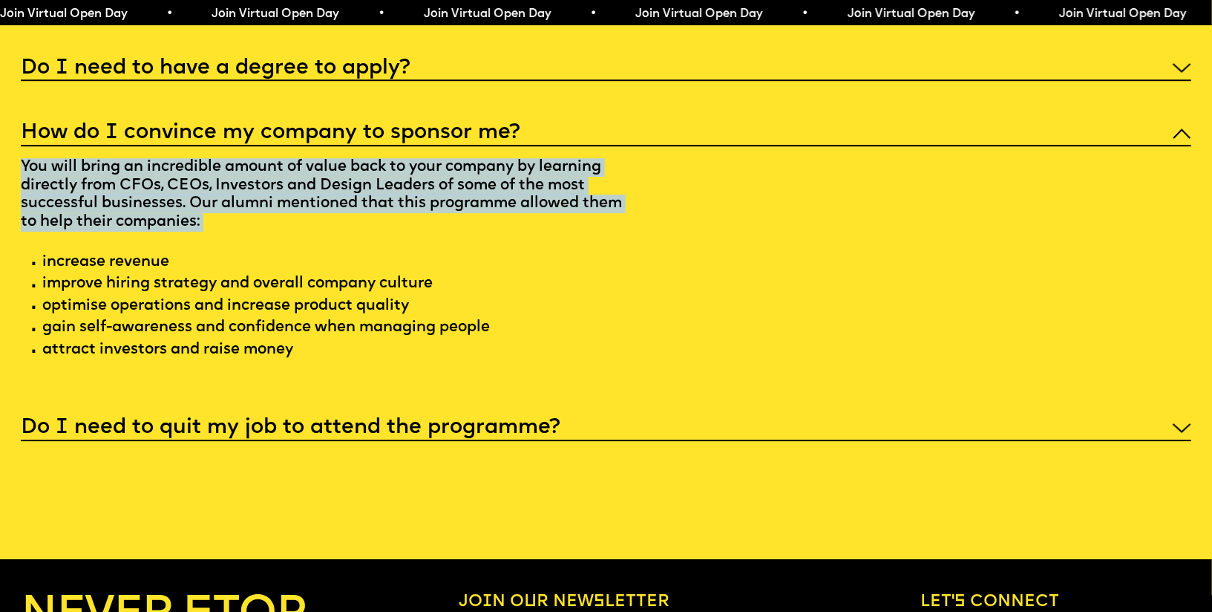
scroll to position [6578, 0]
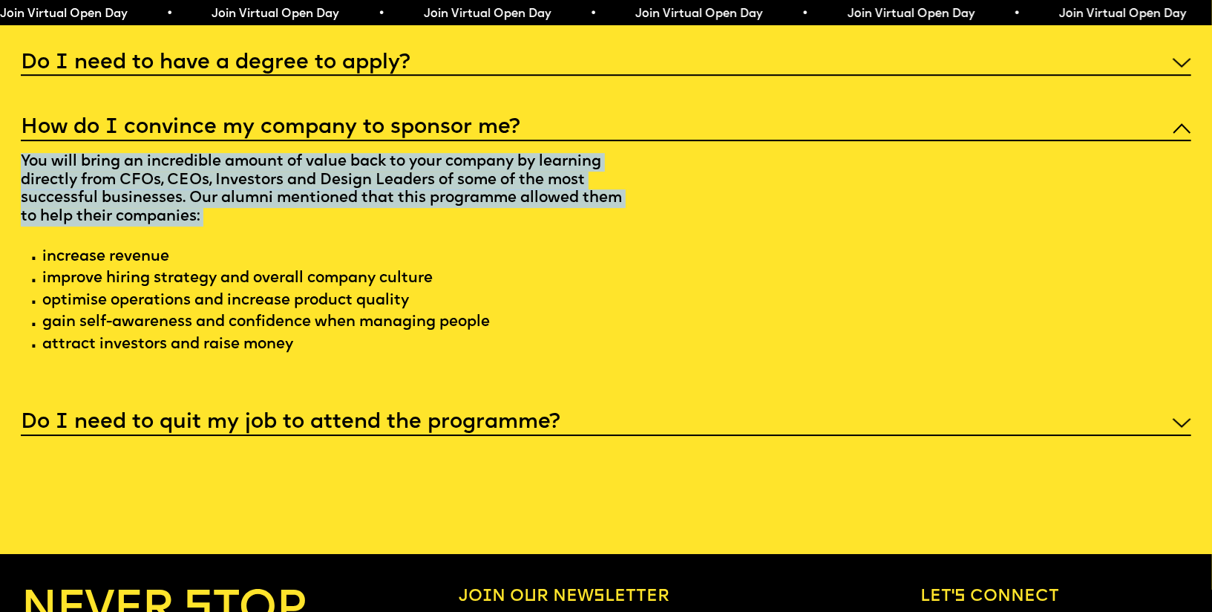
click at [333, 415] on h5 "Do I need to quit my job to attend the programme?" at bounding box center [291, 422] width 540 height 15
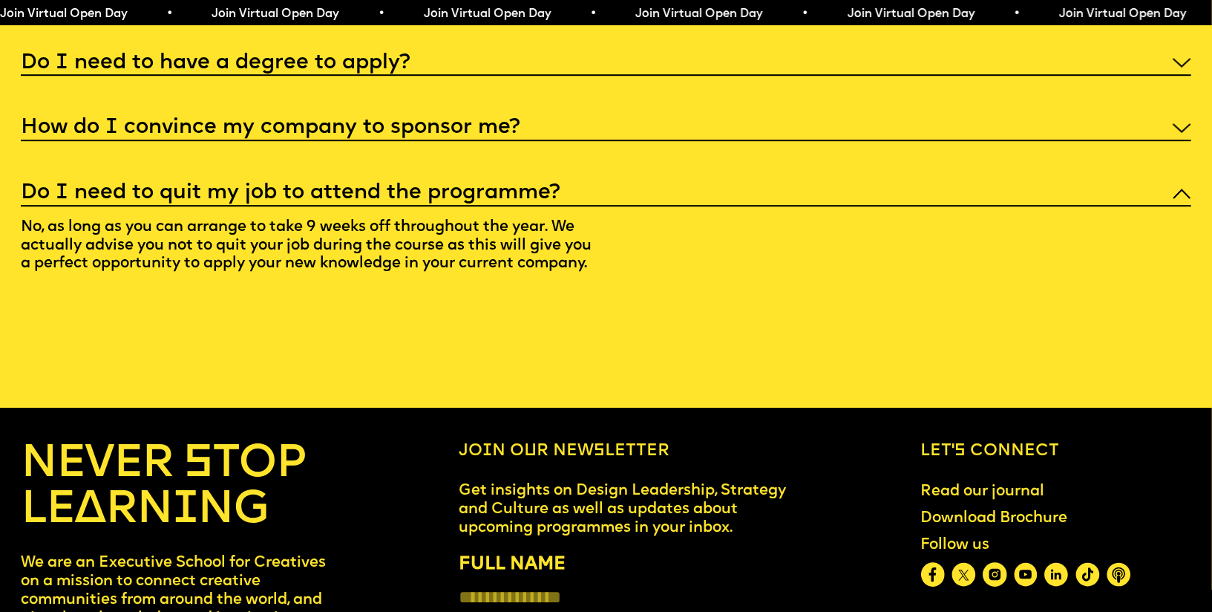
click at [289, 206] on p "No, as long as you can arrange to take 9 weeks off throughout the year. We actu…" at bounding box center [324, 248] width 607 height 84
click at [293, 241] on p "No, as long as you can arrange to take 9 weeks off throughout the year. We actu…" at bounding box center [324, 248] width 607 height 84
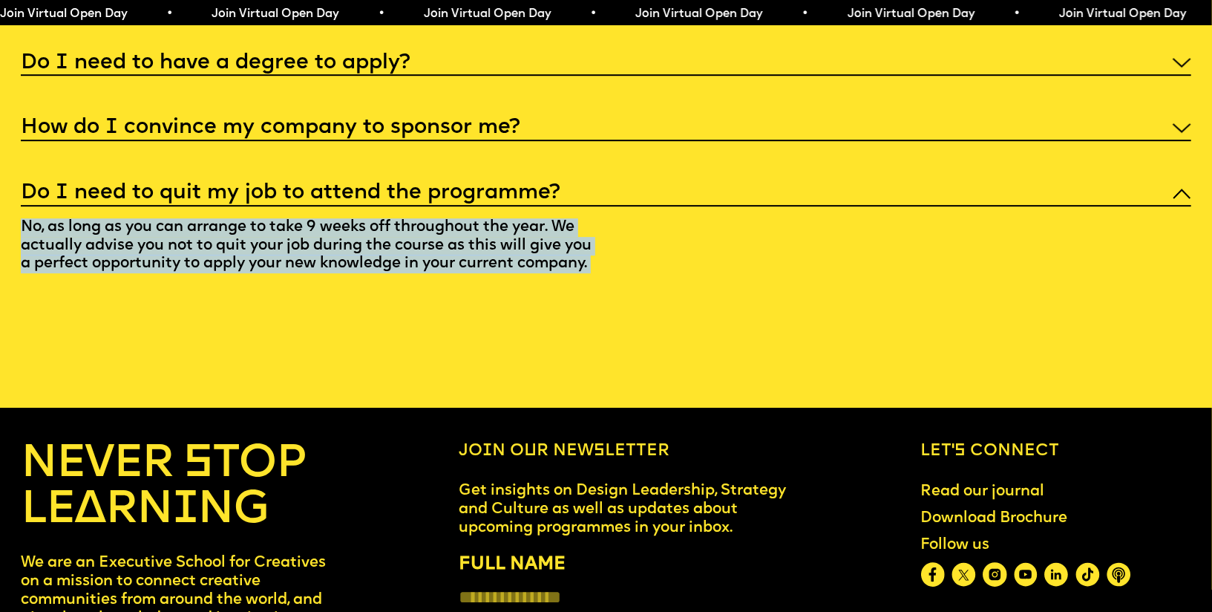
click at [284, 258] on div at bounding box center [284, 258] width 0 height 0
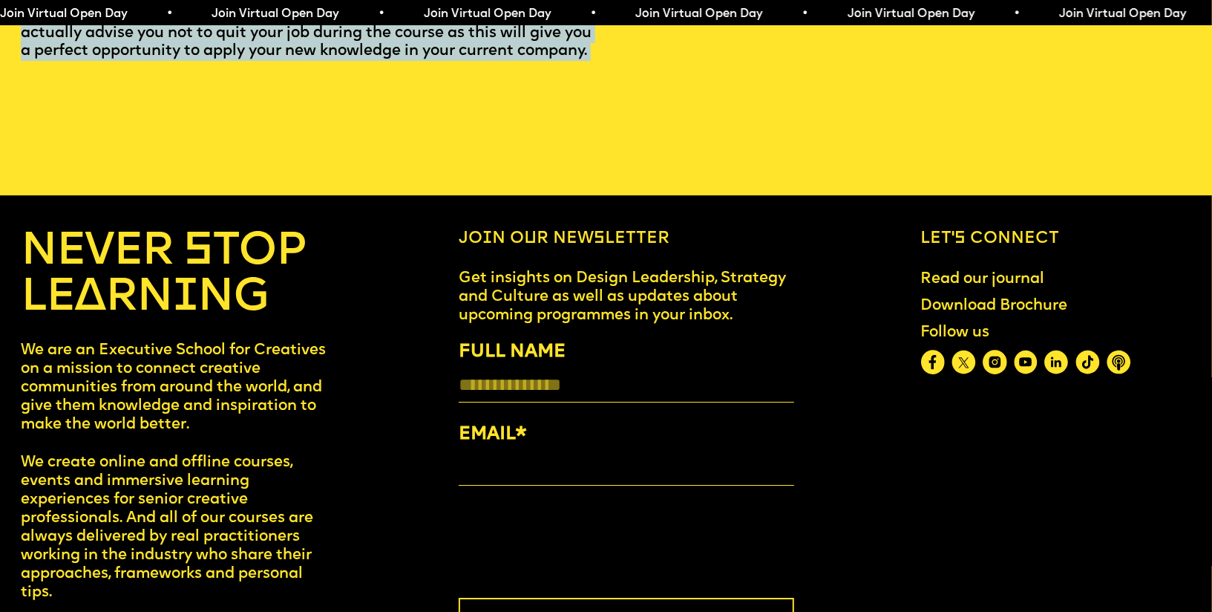
scroll to position [6171, 0]
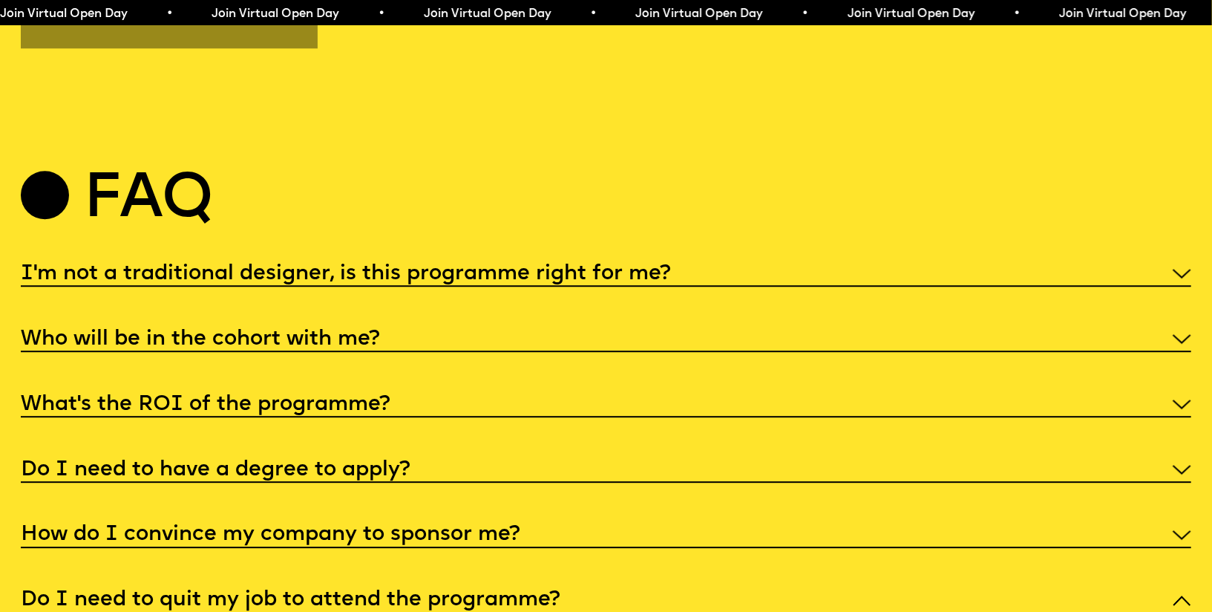
click at [325, 334] on h5 "Who will be in the cohort with me?" at bounding box center [200, 339] width 359 height 15
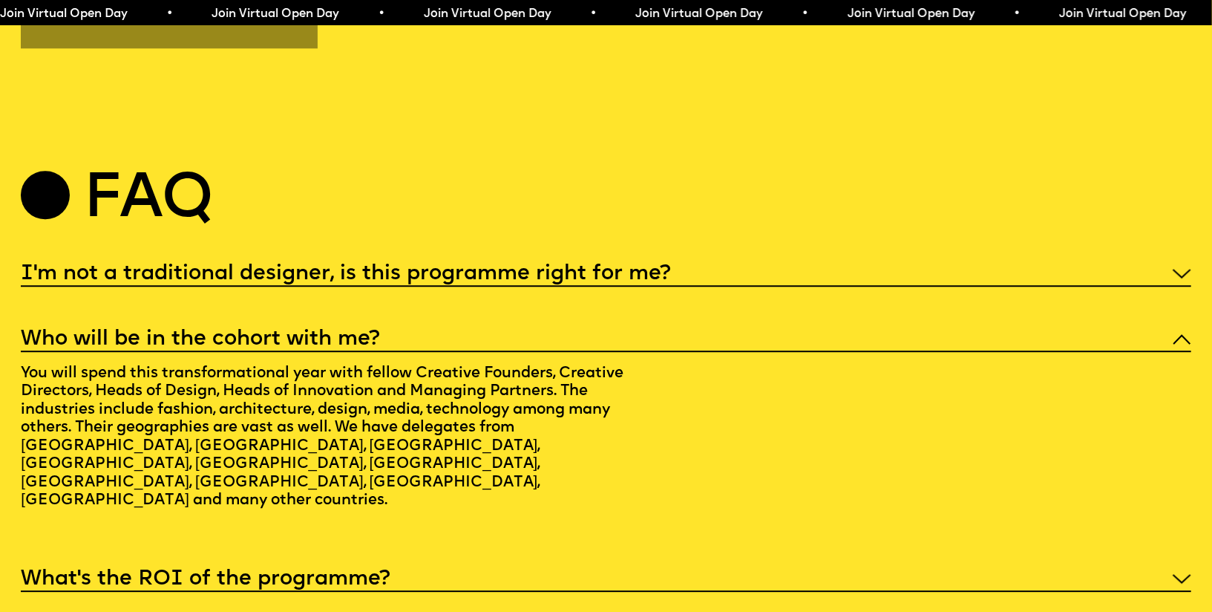
click at [301, 379] on p "You will spend this transformational year with fellow Creative Founders, Creati…" at bounding box center [324, 439] width 607 height 174
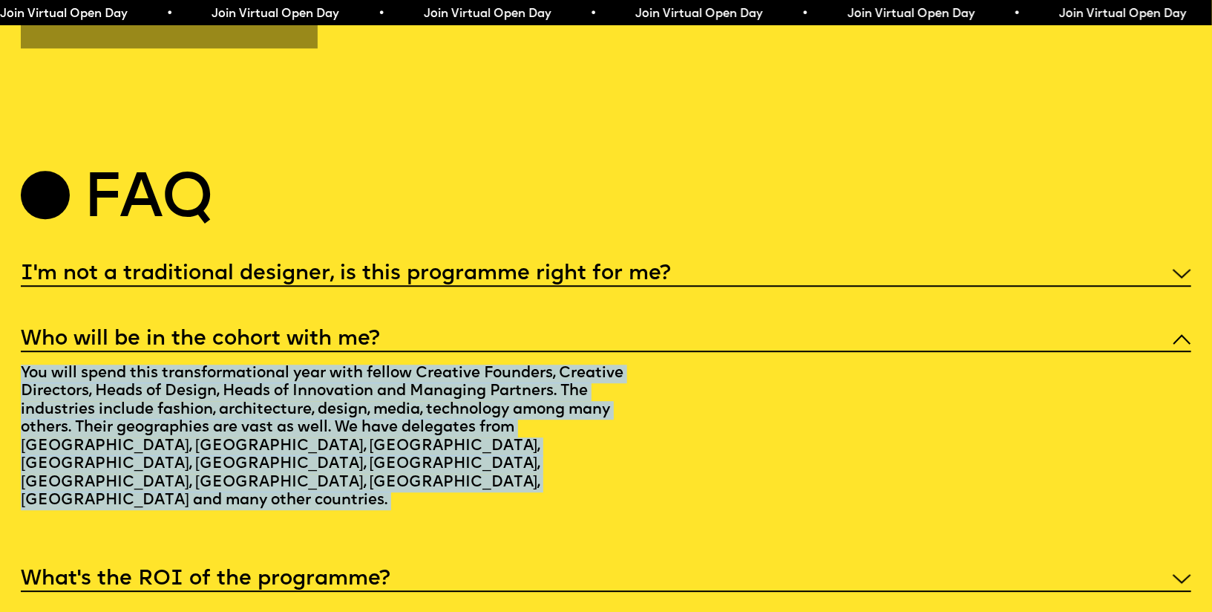
click at [301, 379] on p "You will spend this transformational year with fellow Creative Founders, Creati…" at bounding box center [324, 439] width 607 height 174
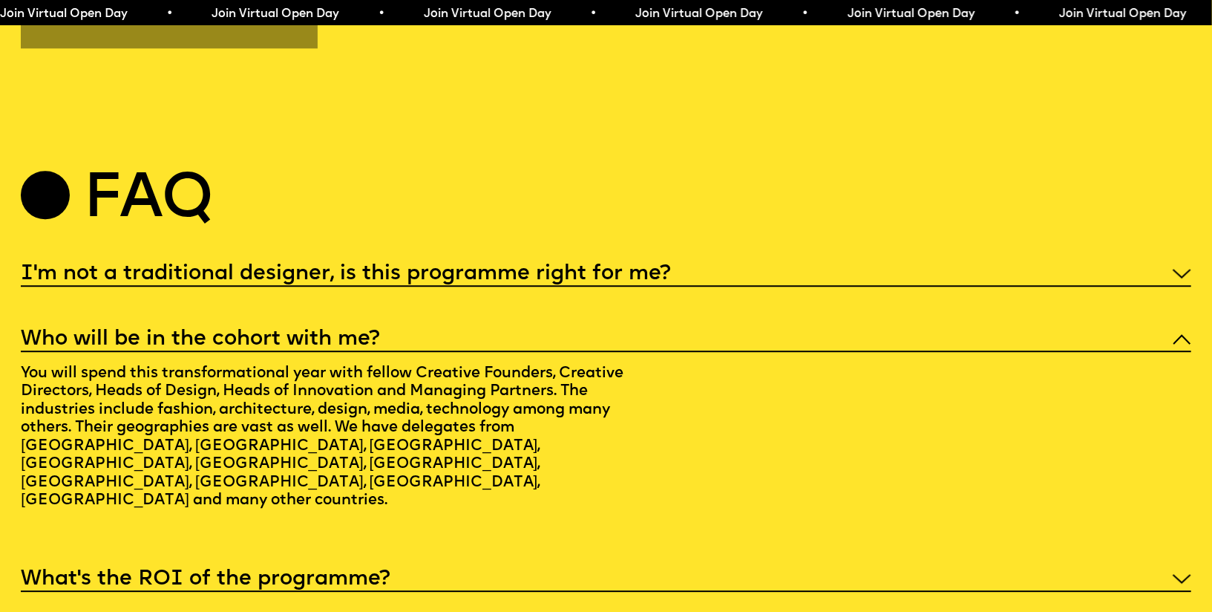
click at [307, 267] on h5 "I'm not a traditional designer, is this programme right for me?" at bounding box center [346, 274] width 650 height 15
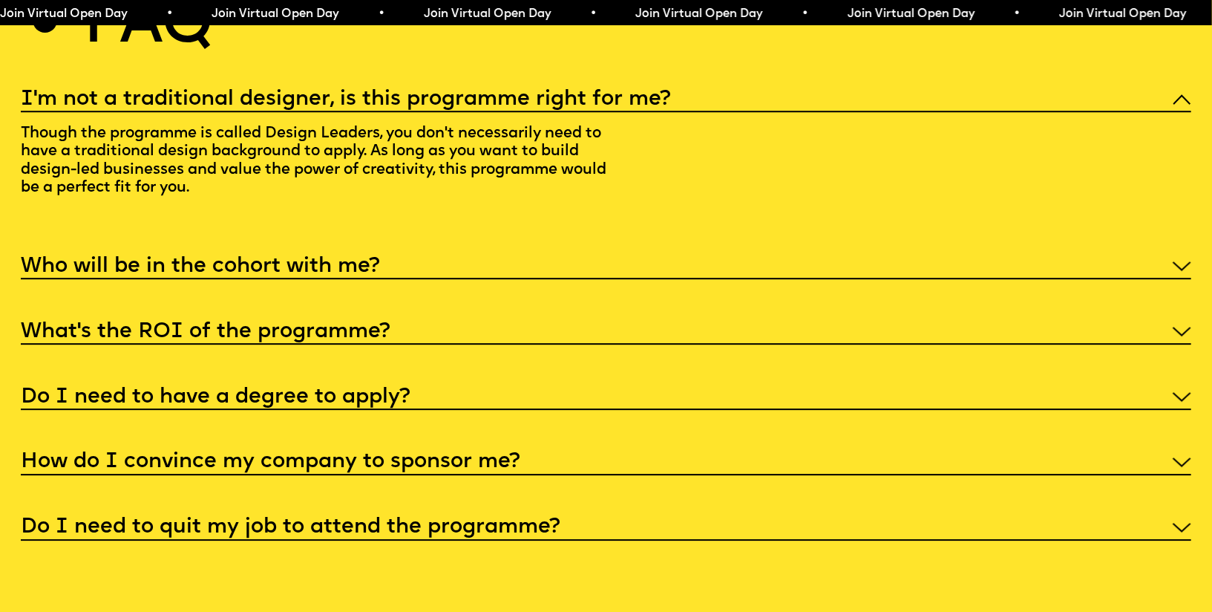
scroll to position [6367, 0]
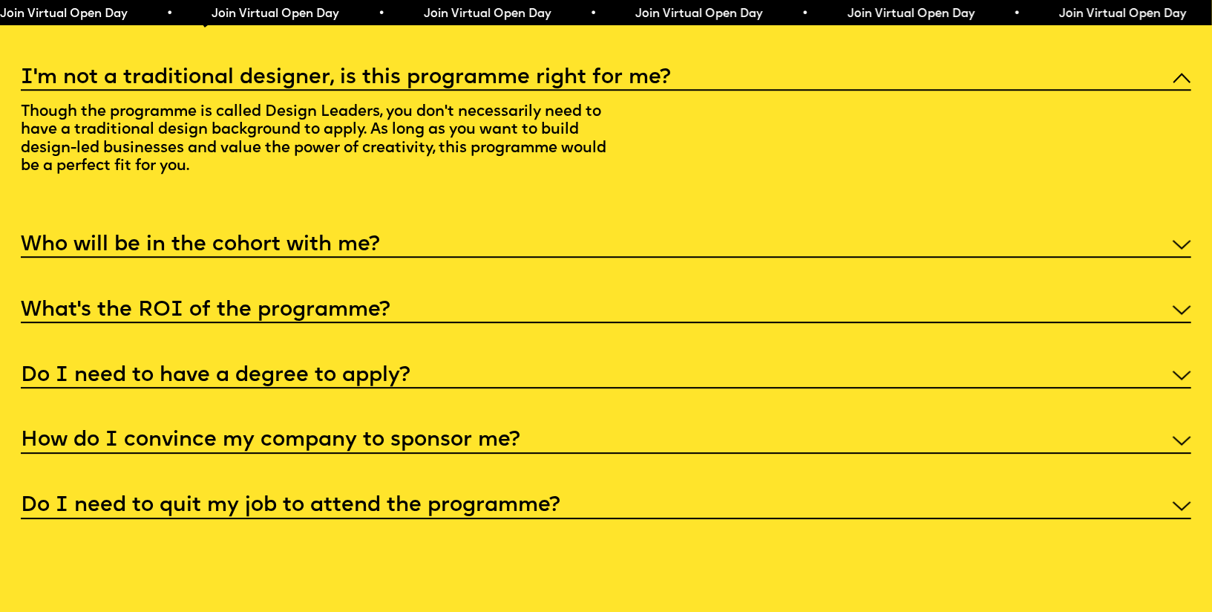
click at [261, 306] on h5 "What’s the ROI of the programme?" at bounding box center [206, 310] width 370 height 15
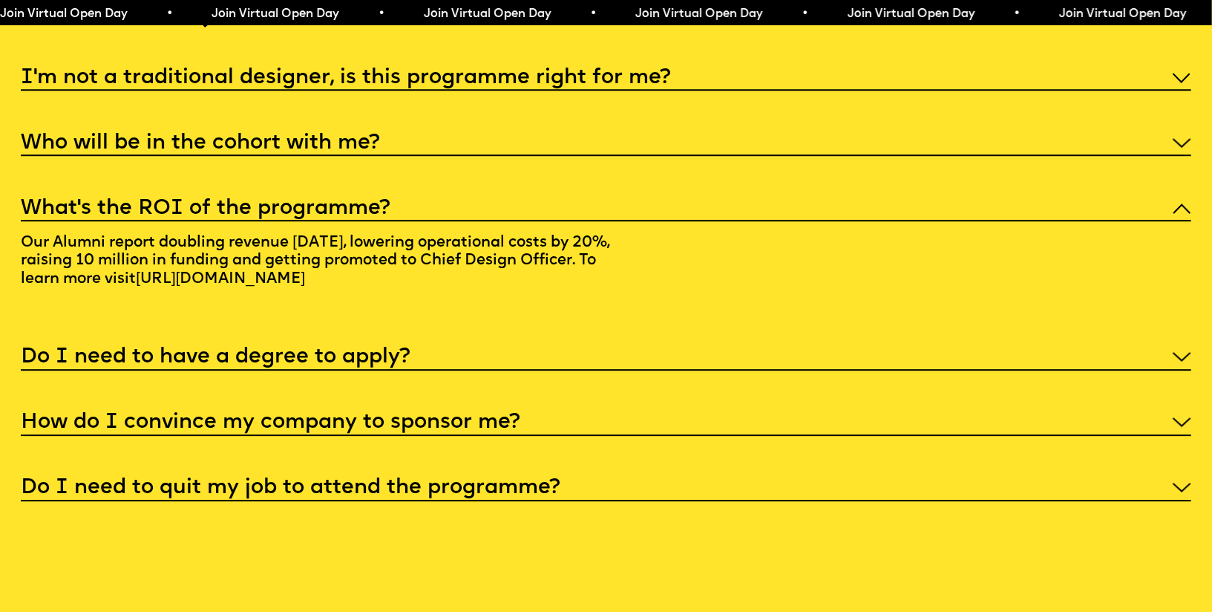
click at [266, 265] on link "[URL][DOMAIN_NAME]" at bounding box center [221, 279] width 186 height 32
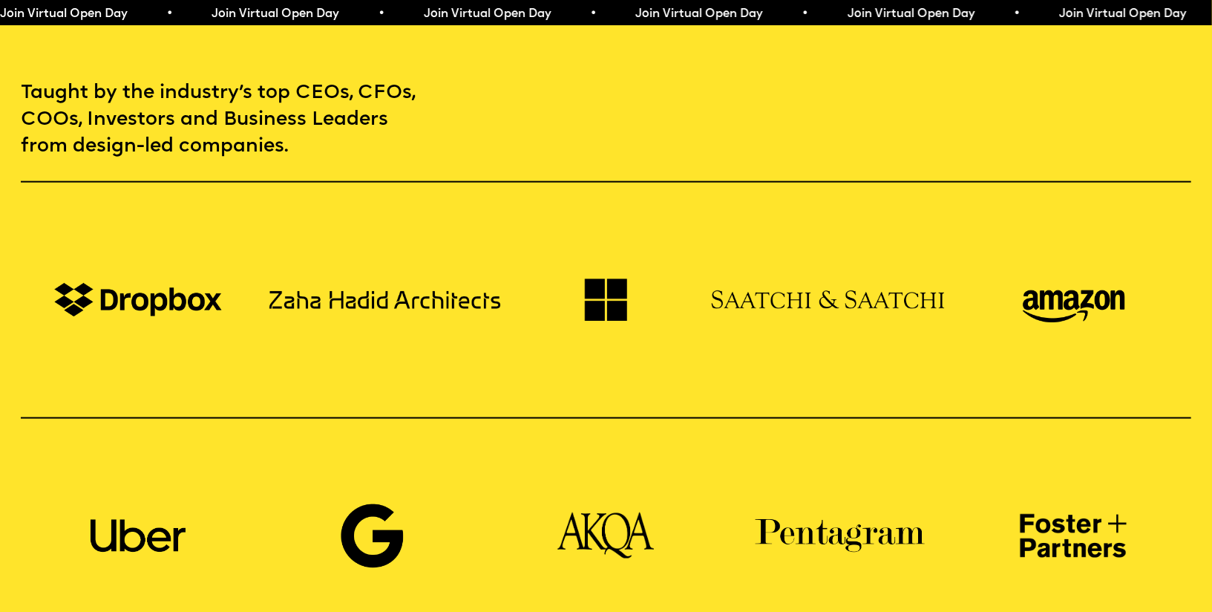
scroll to position [696, 0]
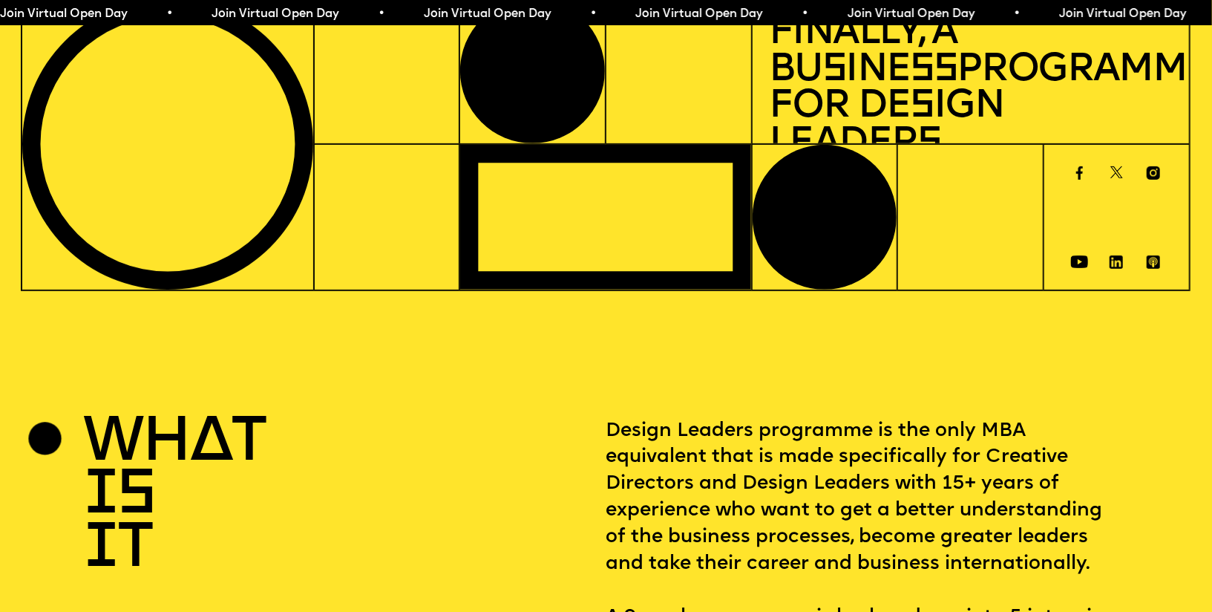
scroll to position [0, 0]
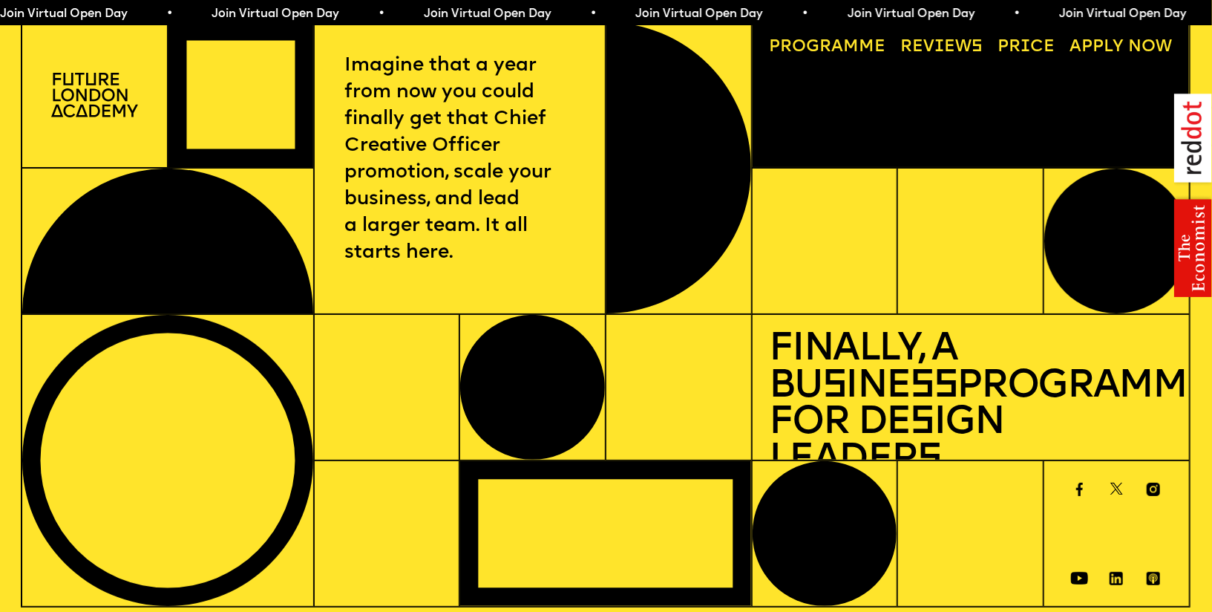
click at [934, 42] on link "Reviews" at bounding box center [941, 47] width 99 height 33
click at [1039, 43] on link "Price" at bounding box center [1027, 47] width 74 height 33
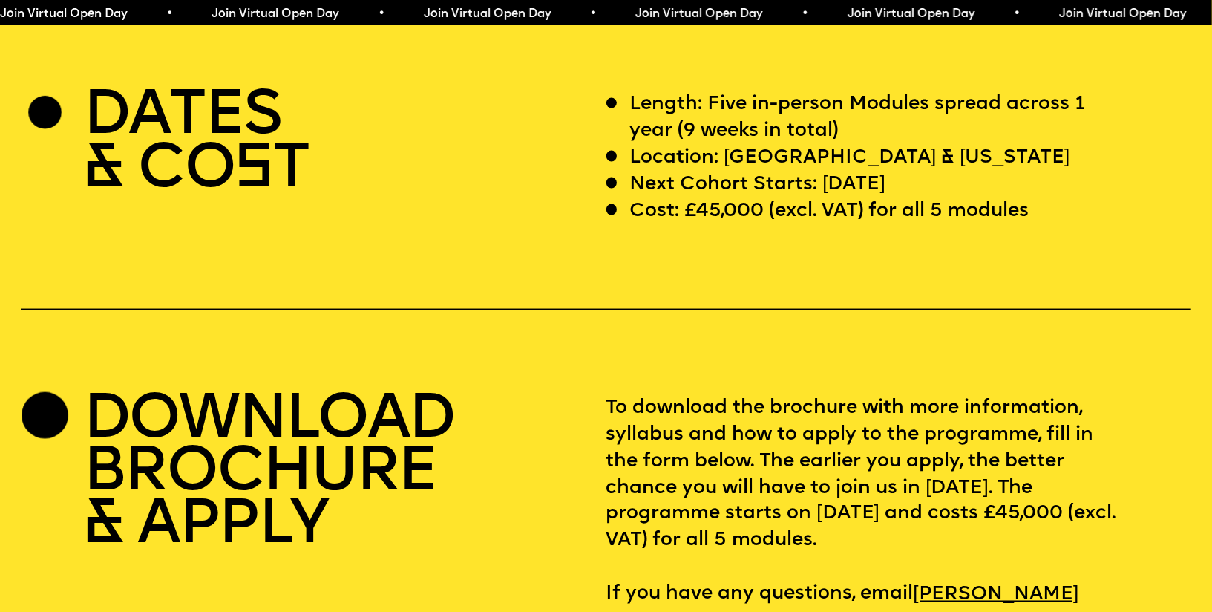
scroll to position [4958, 0]
click at [716, 92] on p "Length: Five in-person Modules spread across 1 year (9 weeks in total)" at bounding box center [874, 117] width 488 height 53
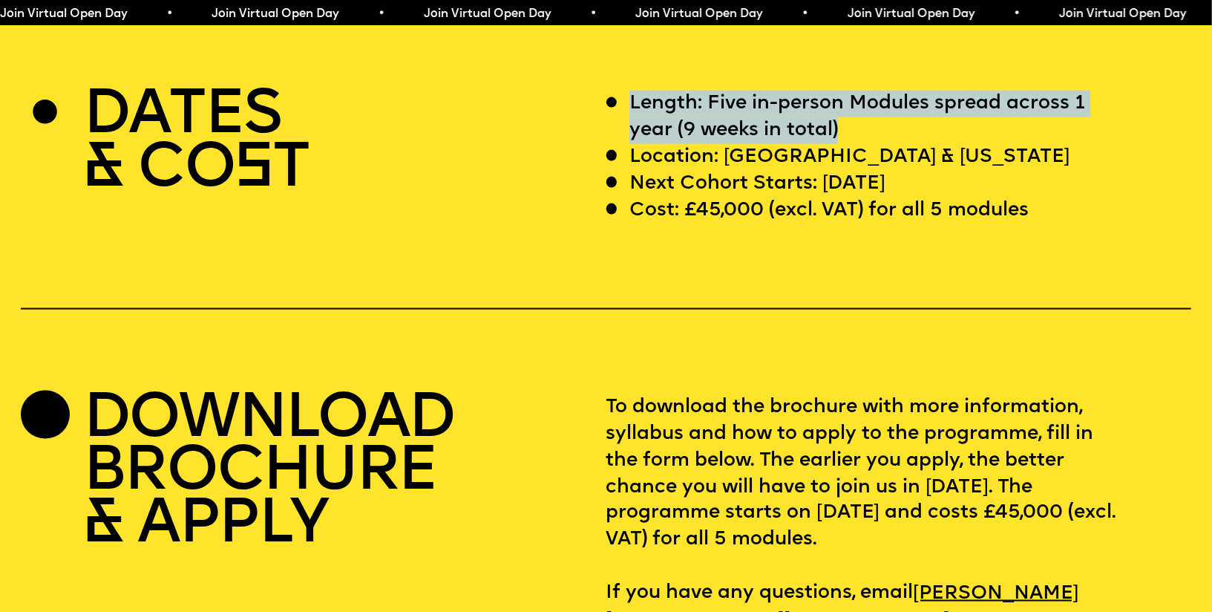
click at [716, 92] on p "Length: Five in-person Modules spread across 1 year (9 weeks in total)" at bounding box center [874, 117] width 488 height 53
click at [706, 114] on div at bounding box center [706, 114] width 0 height 0
click at [682, 144] on p "Location: [GEOGRAPHIC_DATA] & [US_STATE]" at bounding box center [850, 157] width 440 height 27
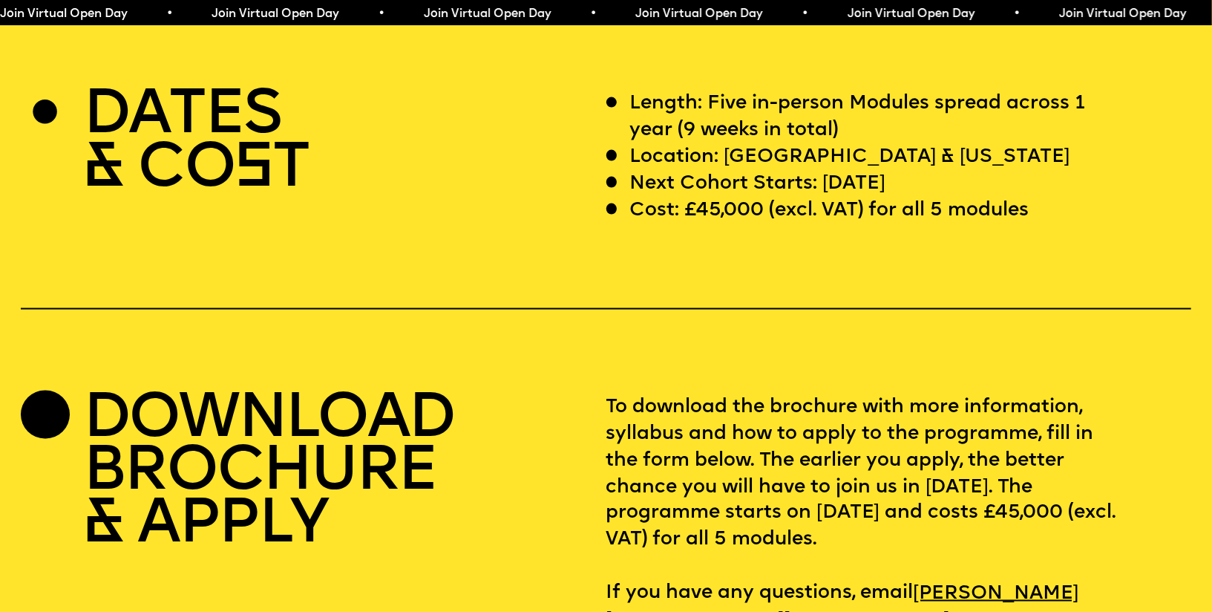
click at [682, 144] on p "Location: [GEOGRAPHIC_DATA] & [US_STATE]" at bounding box center [850, 157] width 440 height 27
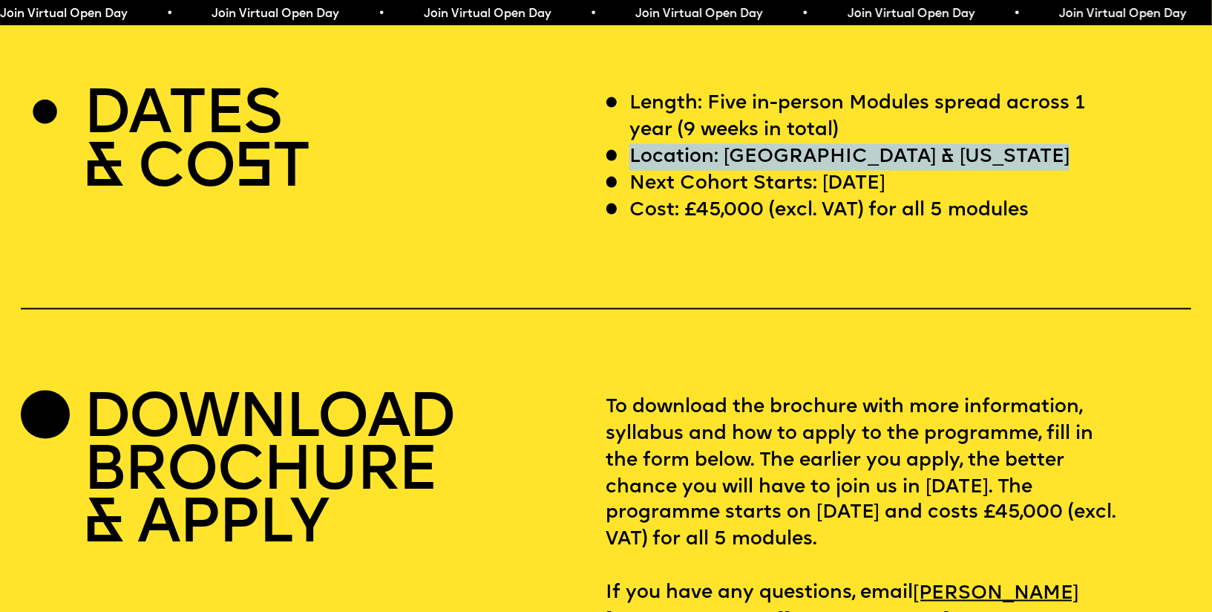
click at [766, 171] on p "Next Cohort Starts: [DATE]" at bounding box center [758, 184] width 256 height 27
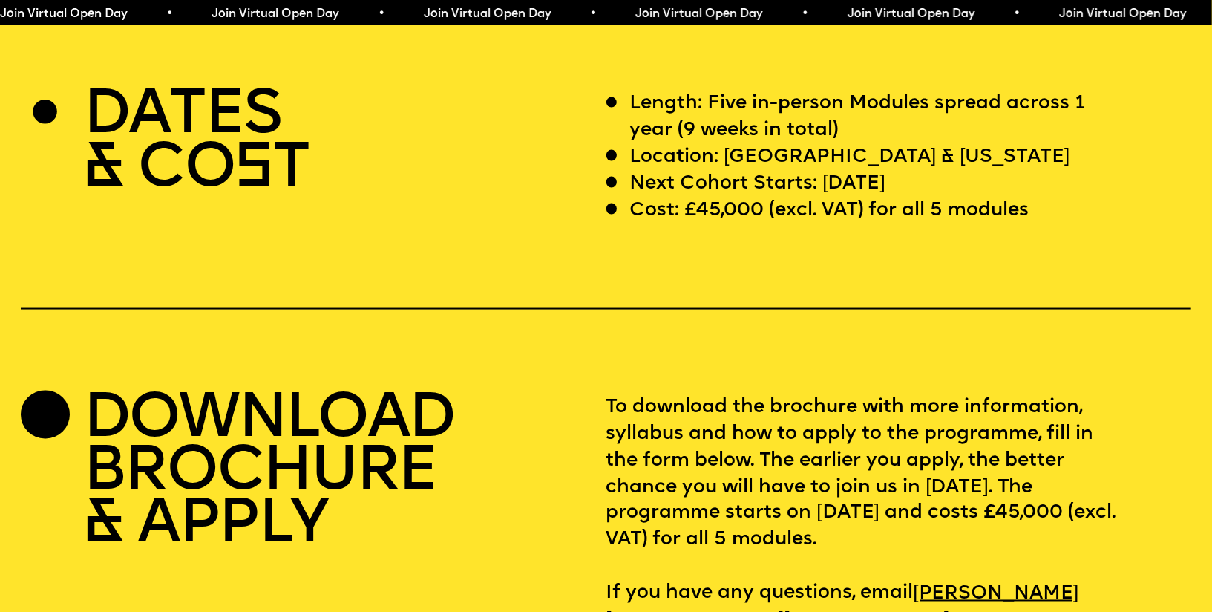
click at [766, 171] on p "Next Cohort Starts: [DATE]" at bounding box center [758, 184] width 256 height 27
click at [743, 197] on p "Cost: £45,000 (excl. VAT) for all 5 modules" at bounding box center [829, 210] width 399 height 27
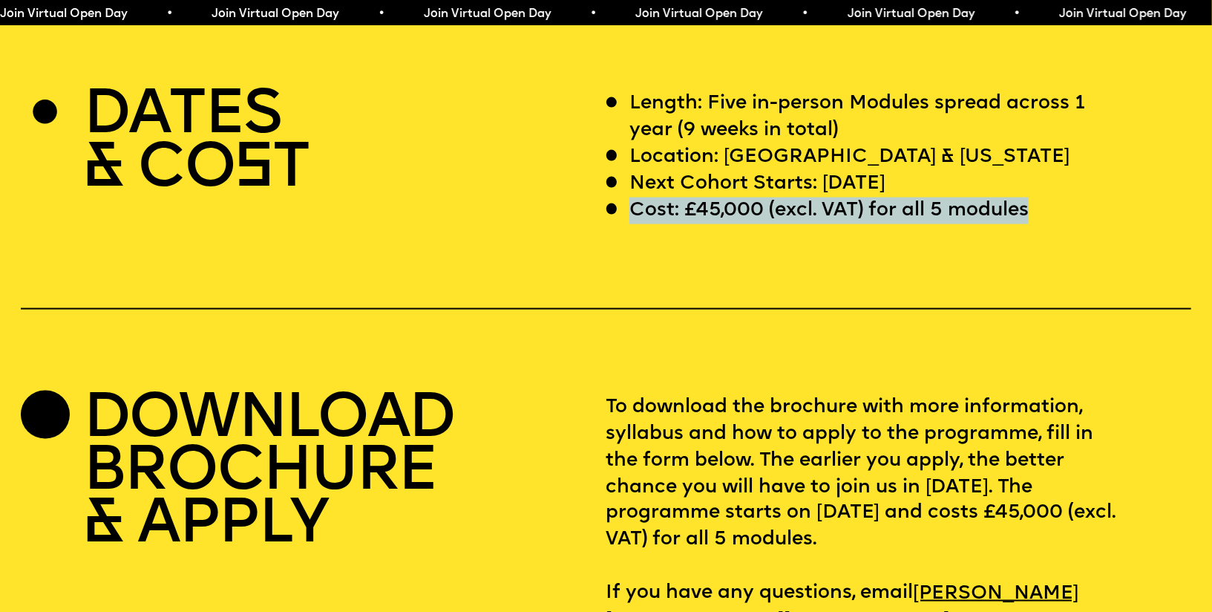
click at [743, 197] on p "Cost: £45,000 (excl. VAT) for all 5 modules" at bounding box center [829, 210] width 399 height 27
click at [733, 153] on div at bounding box center [733, 153] width 0 height 0
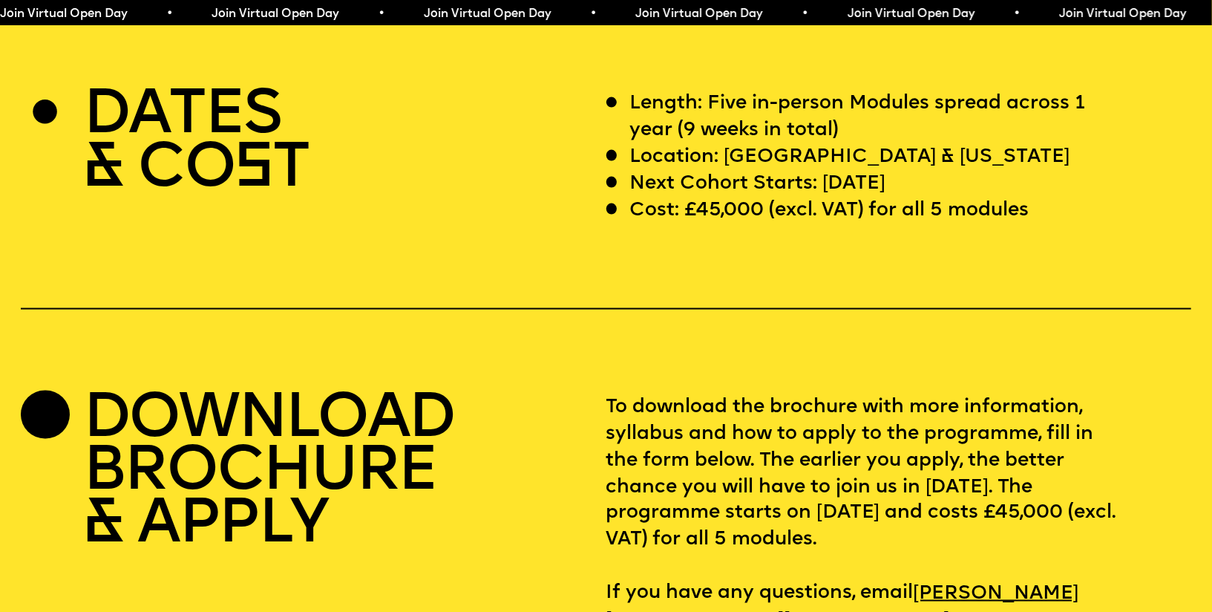
click at [614, 298] on div "DATES & CO S T Length: Five in-person Modules spread across 1 year (9 weeks in …" at bounding box center [606, 362] width 1212 height 543
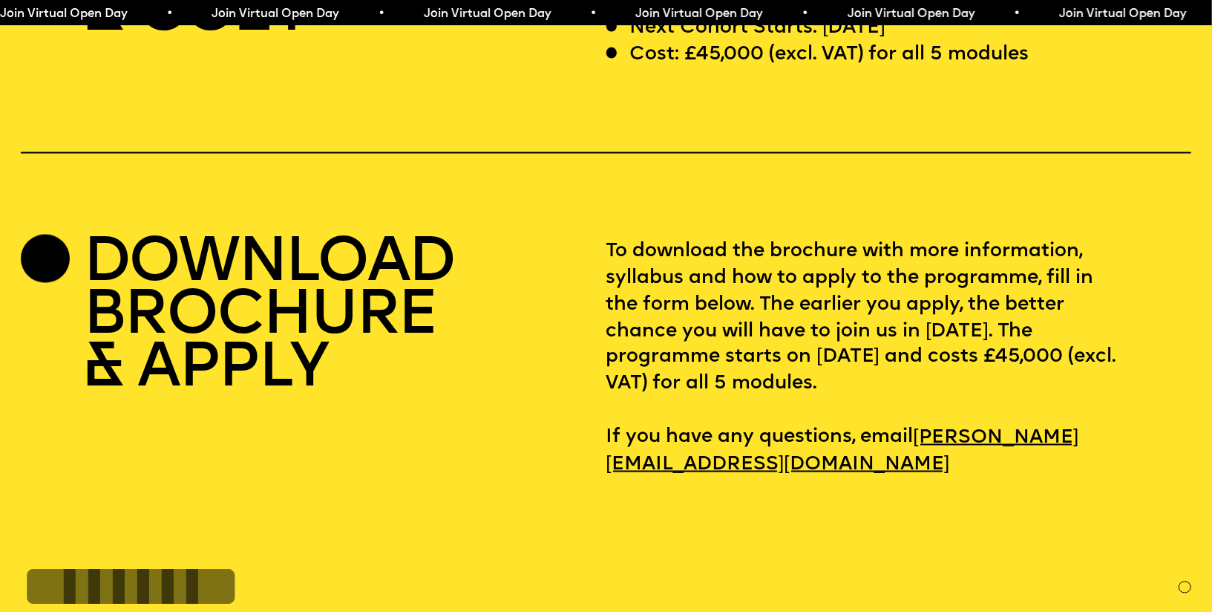
scroll to position [5117, 0]
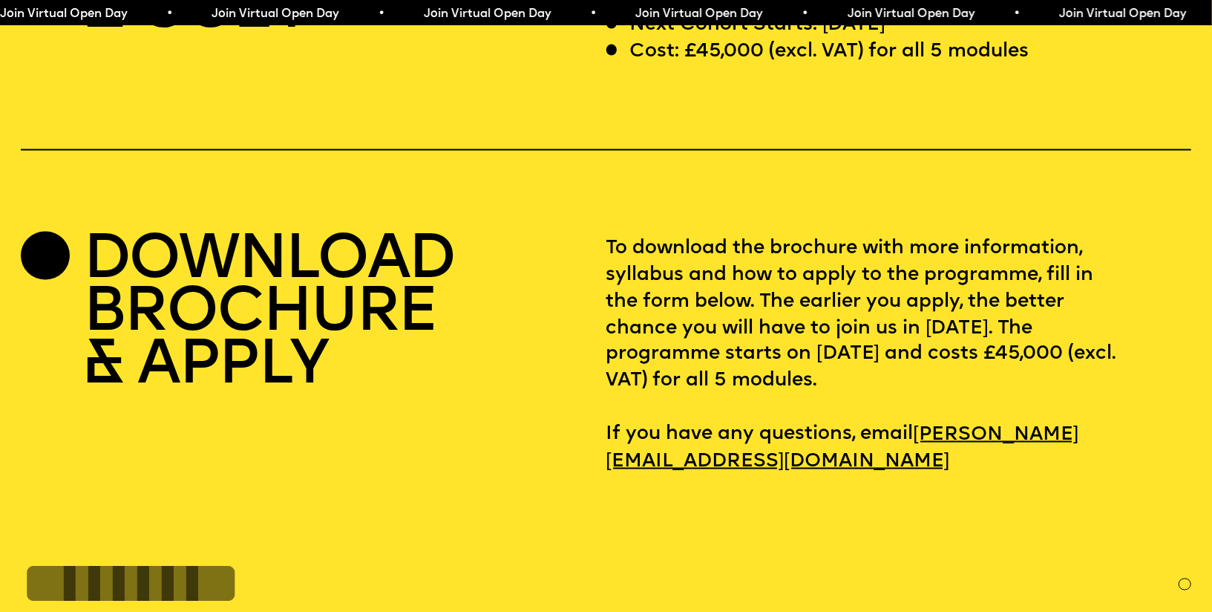
click at [824, 235] on p "To download the brochure with more information, syllabus and how to apply to th…" at bounding box center [899, 355] width 585 height 240
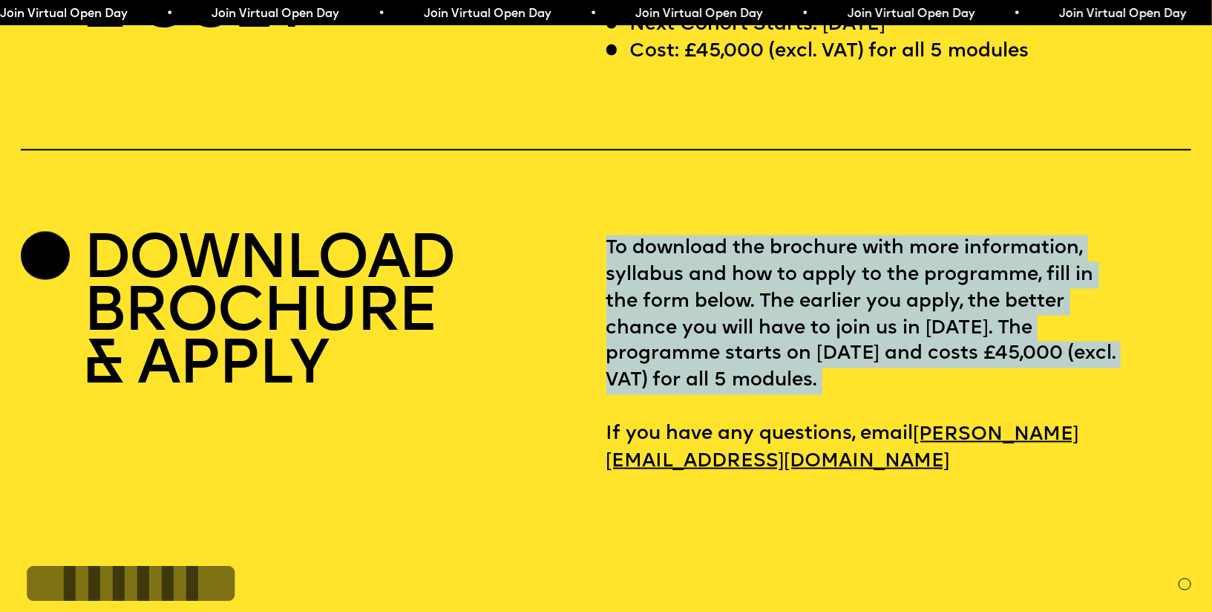
scroll to position [5290, 0]
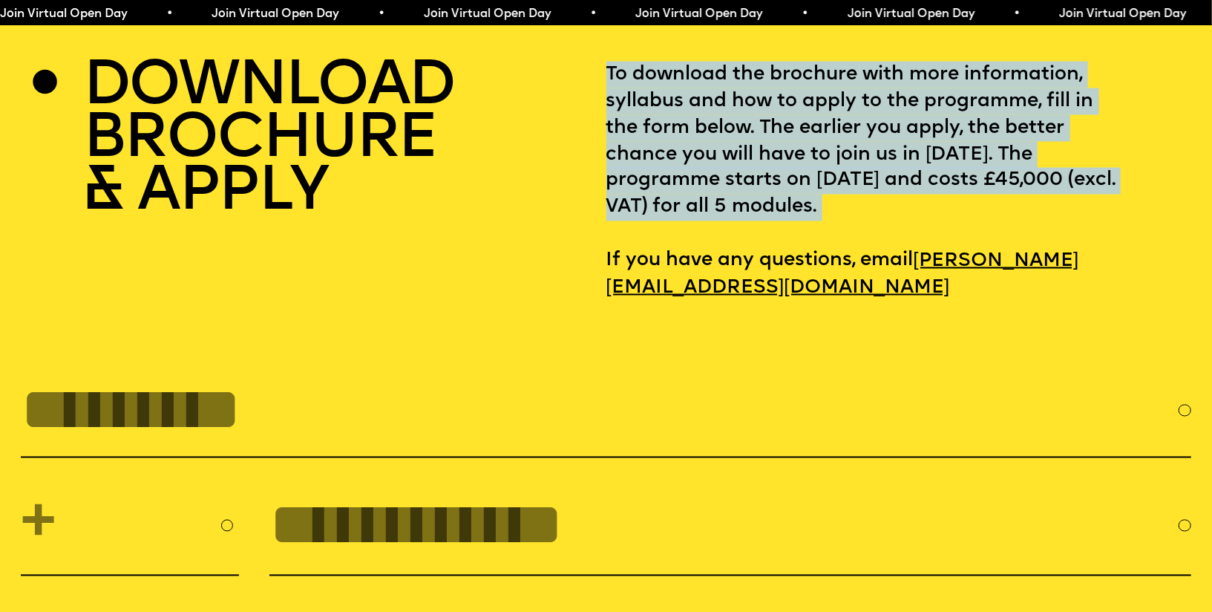
click at [155, 378] on input "FULL NAME" at bounding box center [600, 410] width 1158 height 68
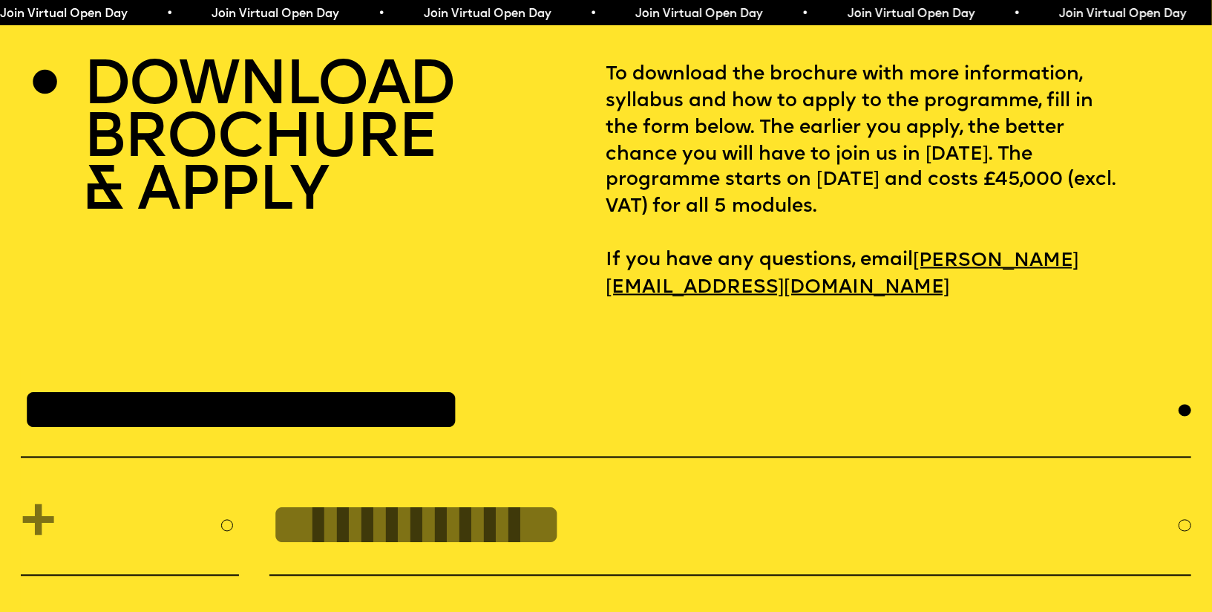
scroll to position [5454, 0]
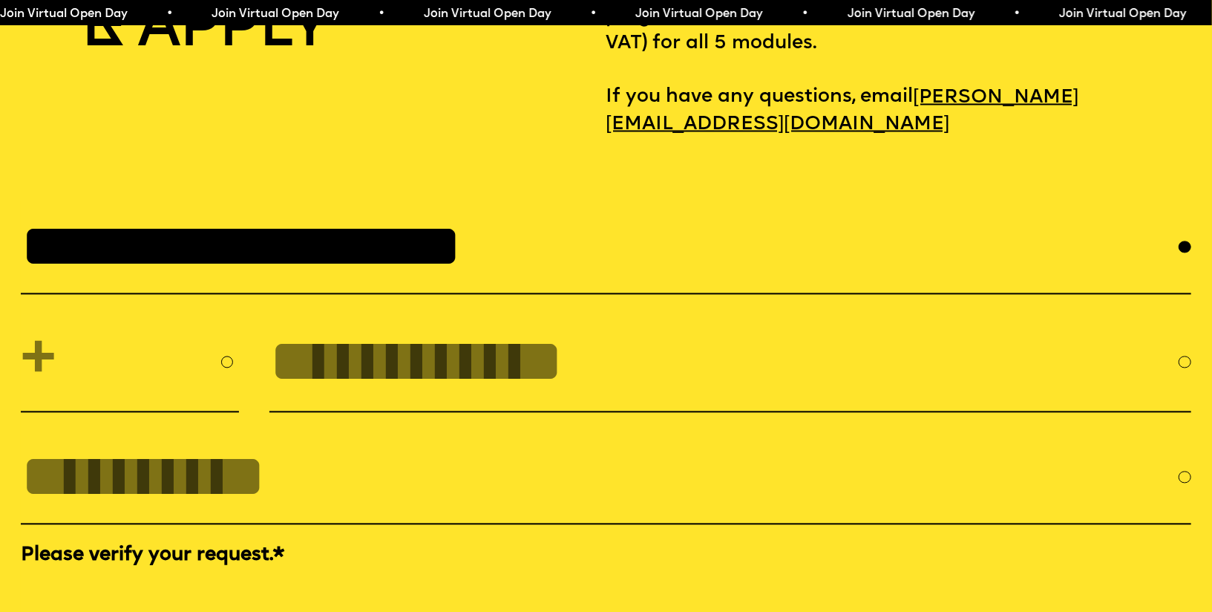
type input "**********"
click at [235, 347] on select "**********" at bounding box center [130, 362] width 218 height 75
select select "***"
click at [21, 325] on select "**********" at bounding box center [130, 362] width 218 height 75
click at [318, 354] on input "tel" at bounding box center [723, 362] width 909 height 68
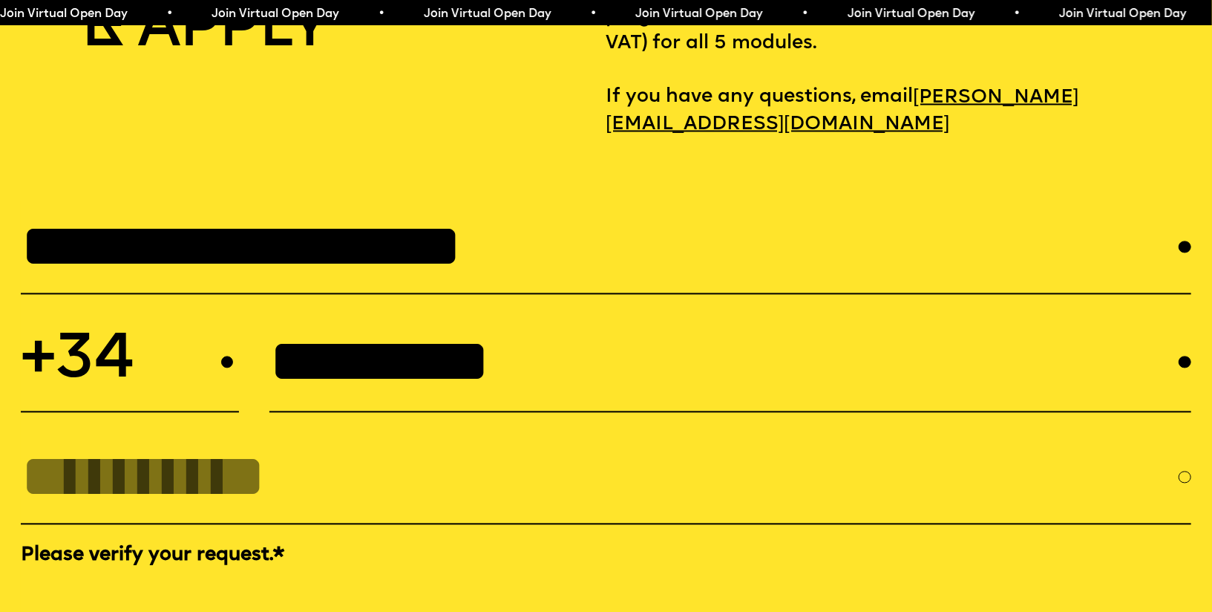
type input "*********"
click at [157, 472] on input "EMAIL *" at bounding box center [600, 477] width 1158 height 68
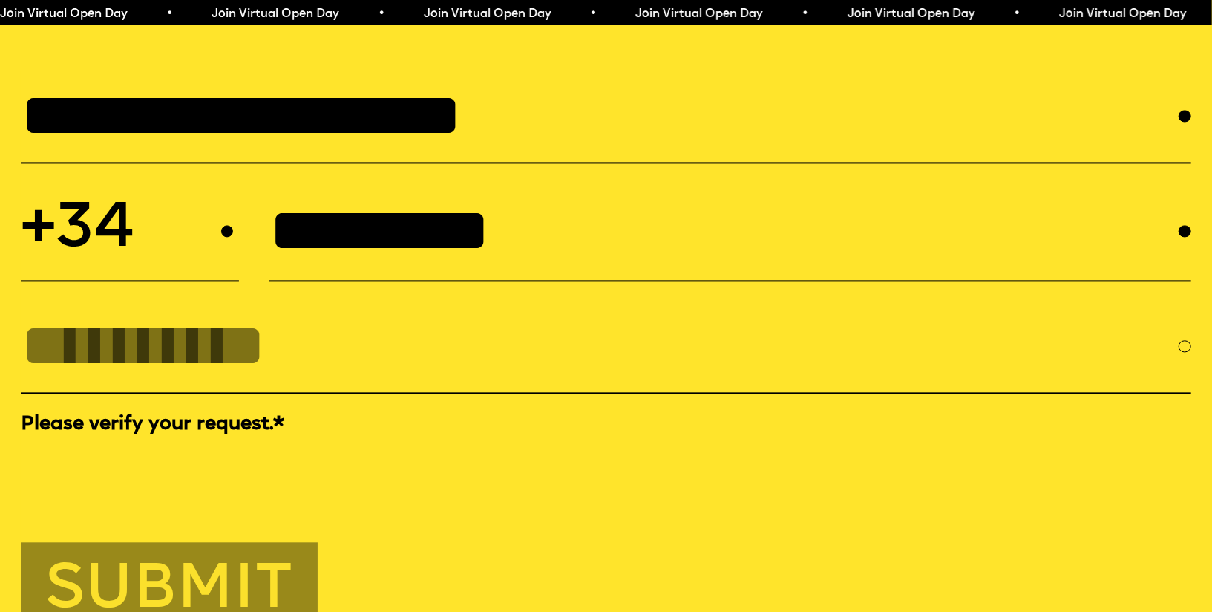
scroll to position [5623, 0]
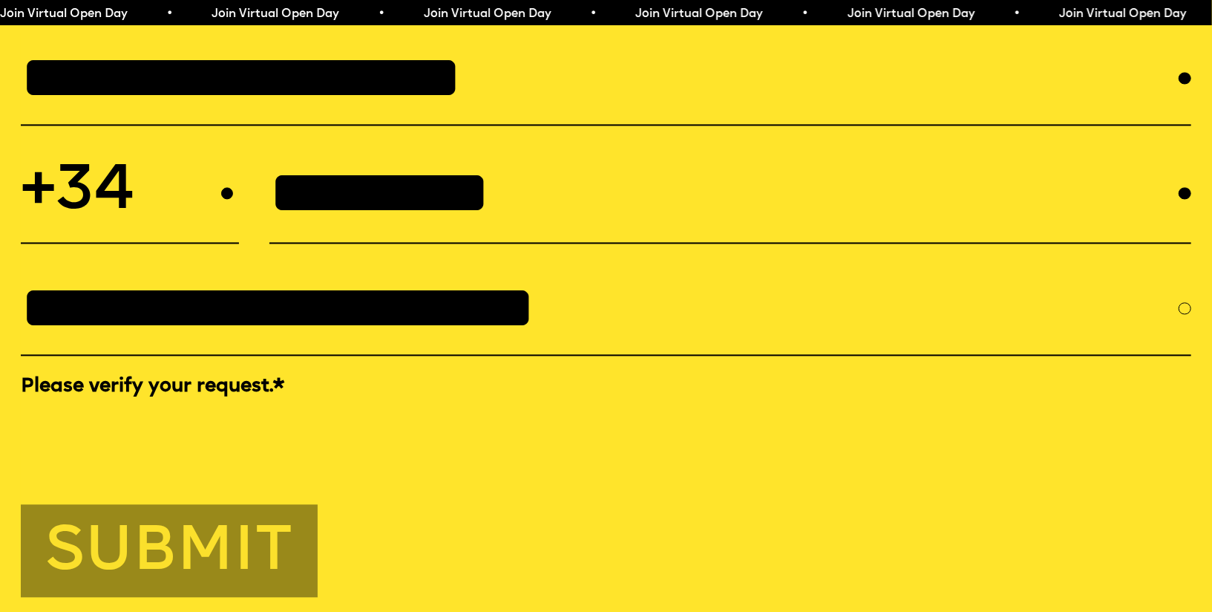
type input "**********"
click at [199, 541] on button "Submit" at bounding box center [169, 550] width 296 height 93
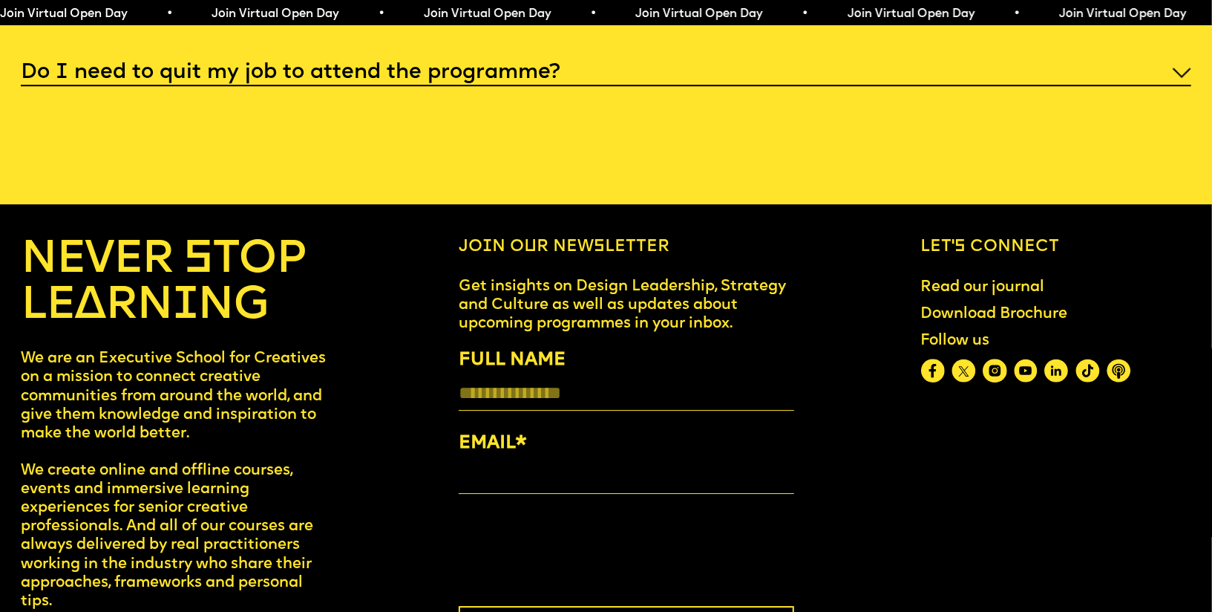
scroll to position [6548, 0]
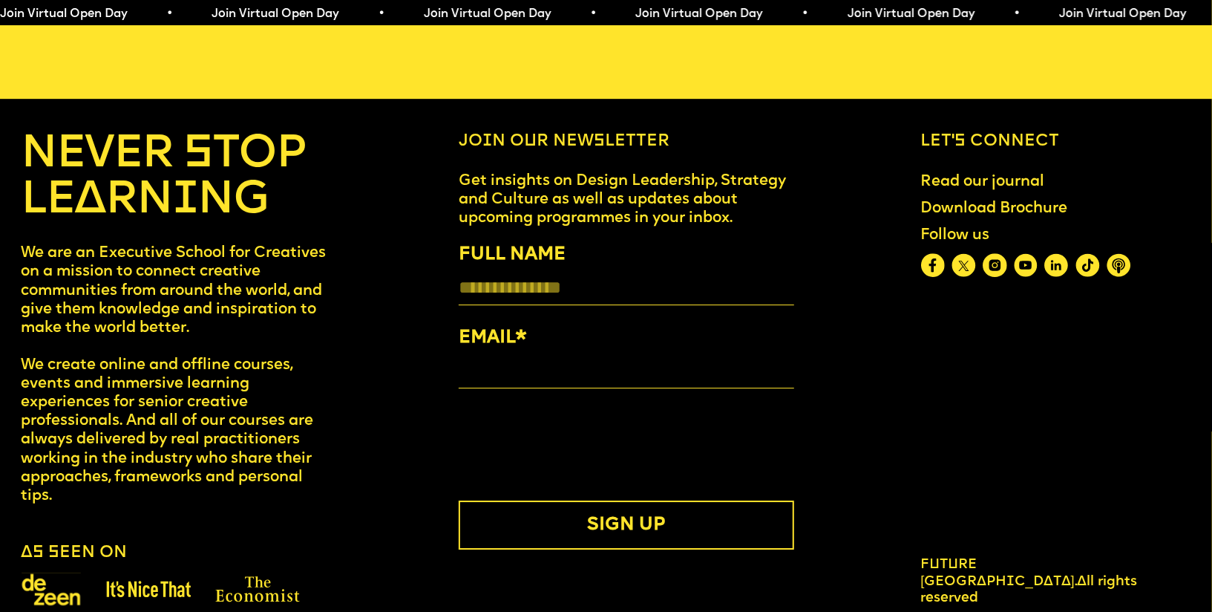
click at [552, 274] on input "FULL NAME" at bounding box center [627, 287] width 336 height 35
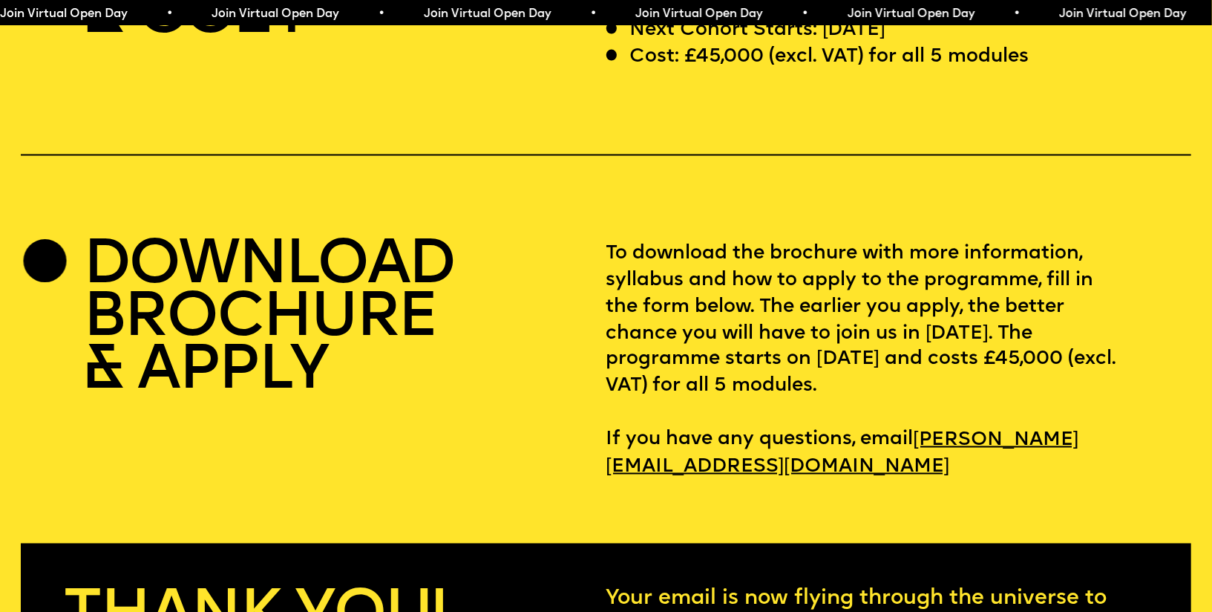
scroll to position [5503, 0]
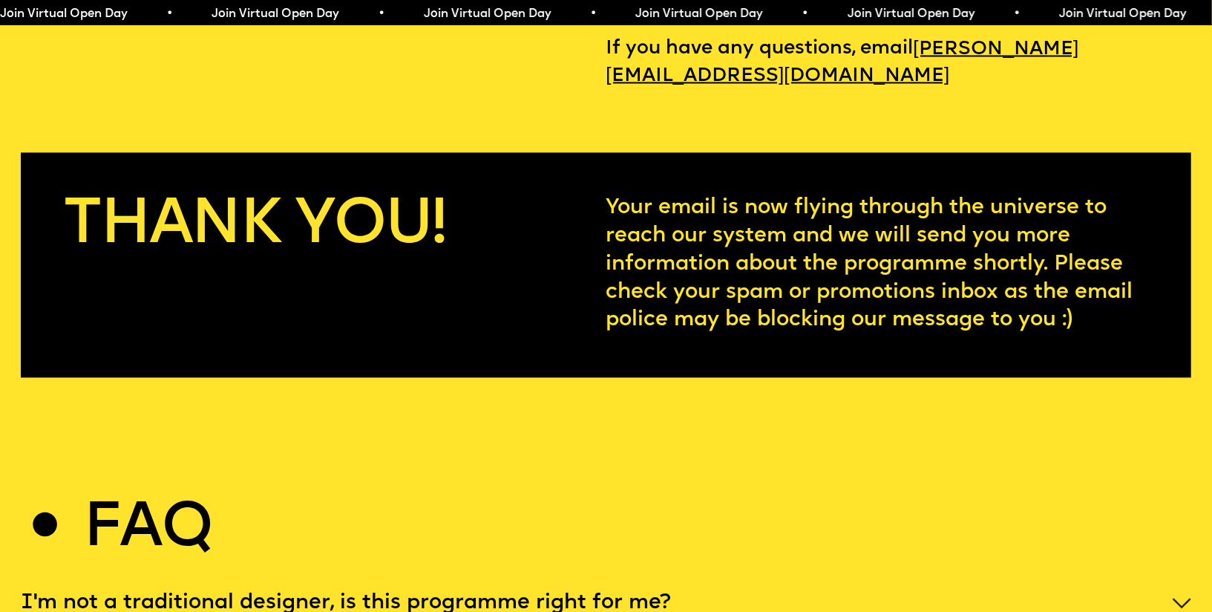
click at [657, 195] on p "Your email is now flying through the universe to reach our system and we will s…" at bounding box center [878, 265] width 543 height 140
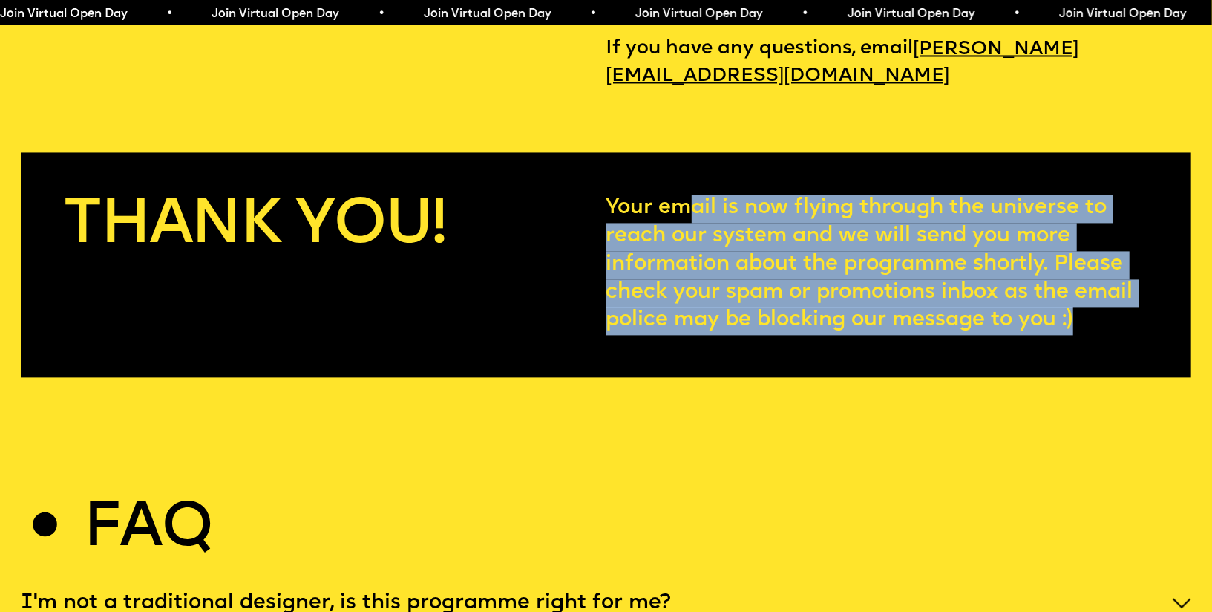
click at [647, 150] on div at bounding box center [647, 150] width 0 height 0
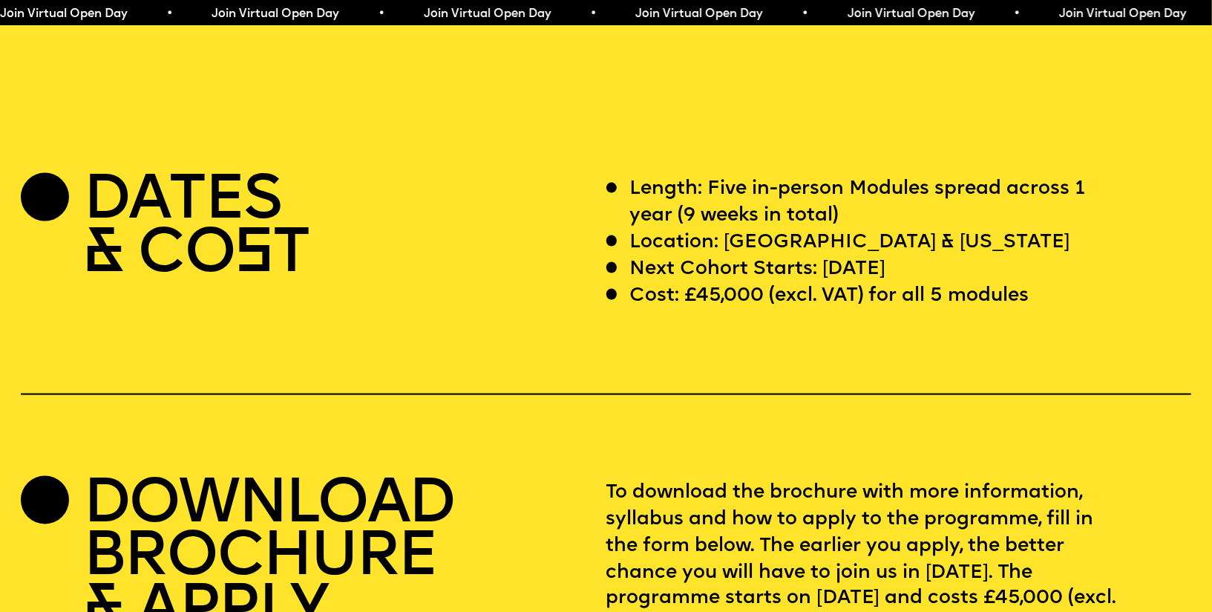
scroll to position [4865, 0]
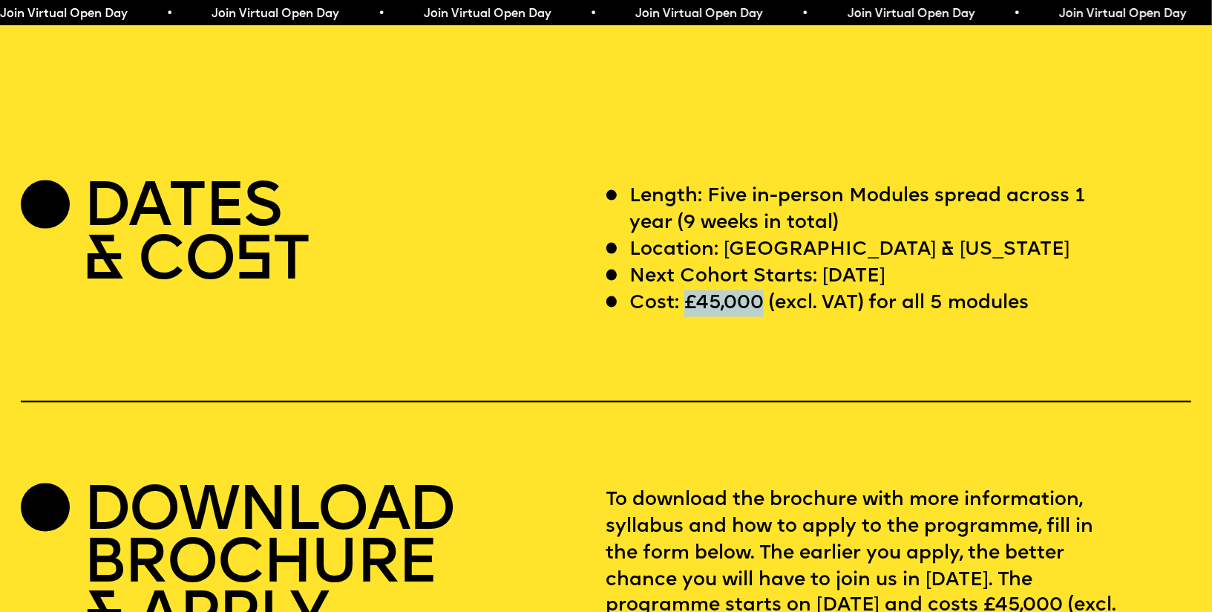
drag, startPoint x: 689, startPoint y: 271, endPoint x: 758, endPoint y: 267, distance: 69.2
click at [758, 290] on p "Cost: £45,000 (excl. VAT) for all 5 modules" at bounding box center [829, 303] width 399 height 27
copy p "£45,000"
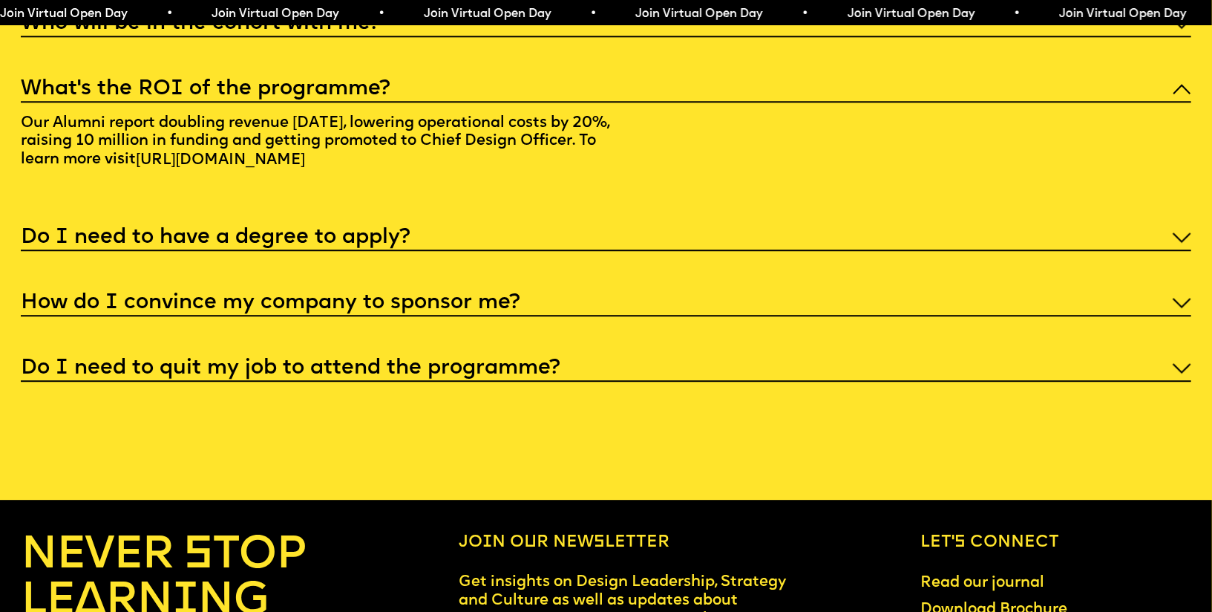
scroll to position [6548, 0]
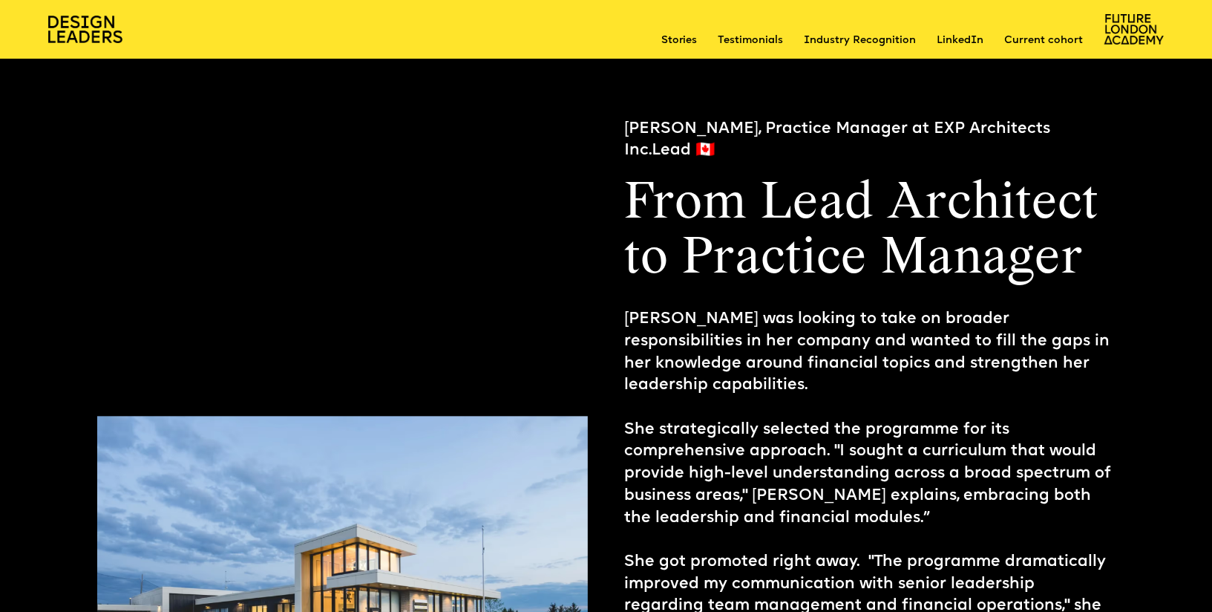
scroll to position [5586, 0]
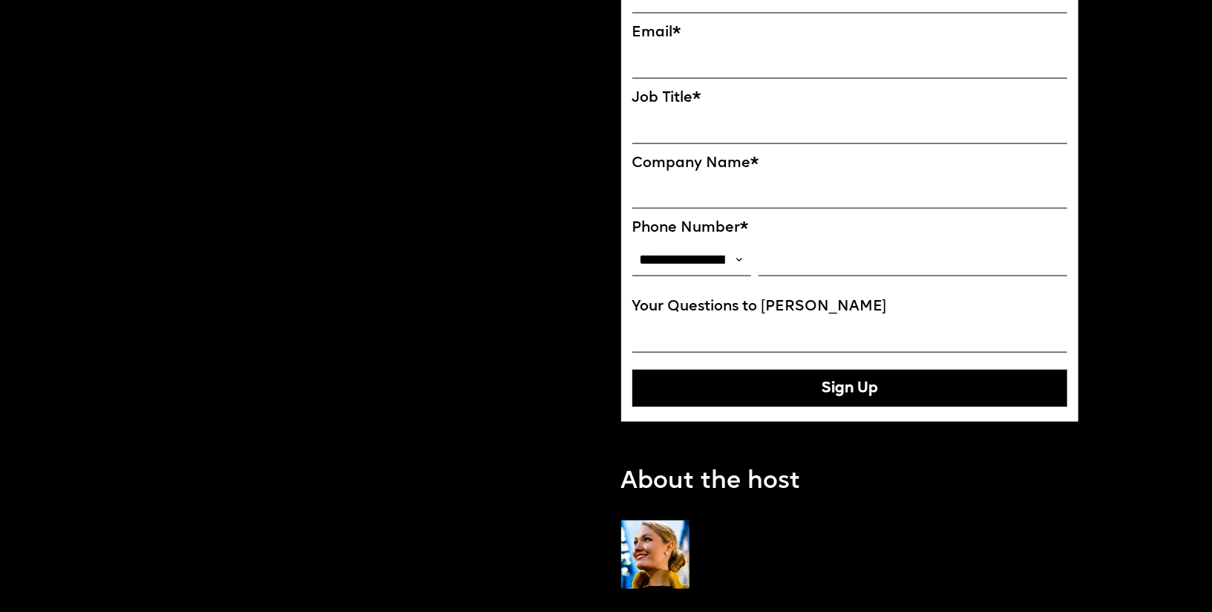
scroll to position [1189, 0]
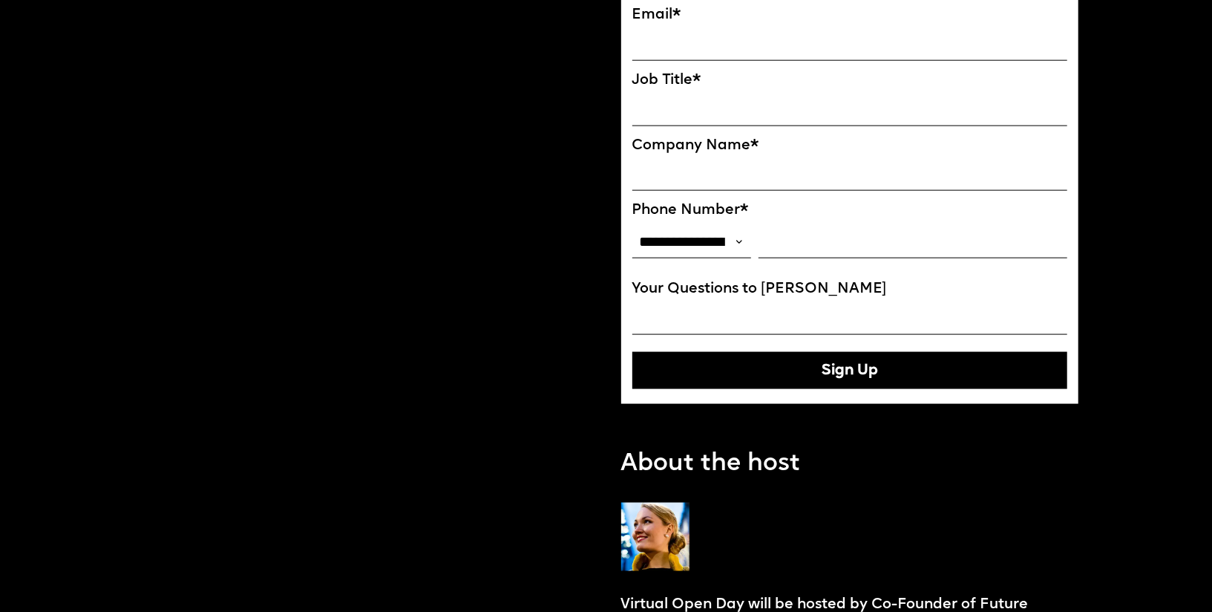
click at [705, 221] on div "**********" at bounding box center [851, 236] width 436 height 68
click at [718, 247] on select "**********" at bounding box center [692, 242] width 119 height 33
click at [403, 313] on div "Hosted by Co-Founder of Future London Academy, Ekaterina Solomeina Reserve the …" at bounding box center [377, 44] width 458 height 2285
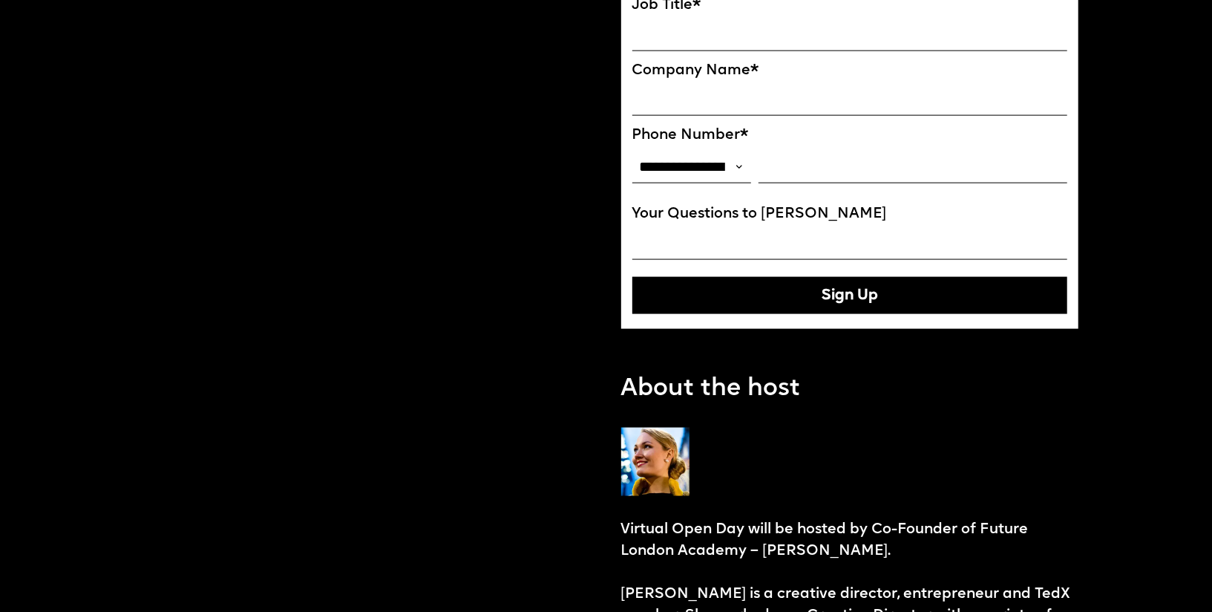
scroll to position [1529, 0]
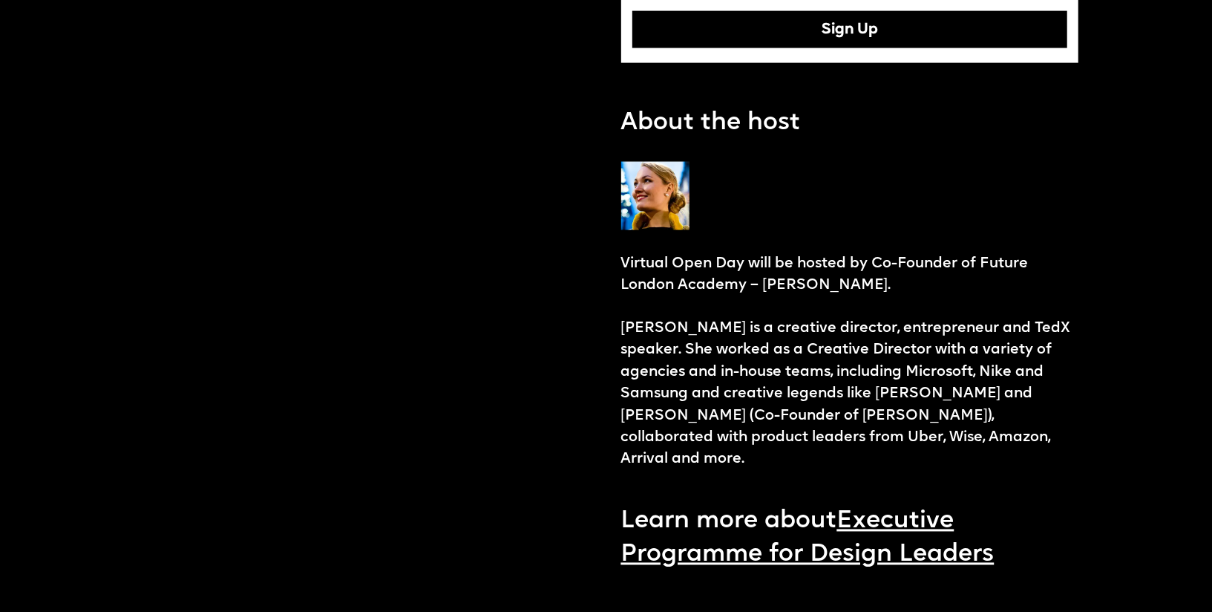
click at [684, 269] on p "Virtual Open Day will be hosted by Co-Founder of Future London Academy – Ekater…" at bounding box center [850, 362] width 458 height 218
click at [823, 267] on p "Virtual Open Day will be hosted by Co-Founder of Future London Academy – Ekater…" at bounding box center [850, 362] width 458 height 218
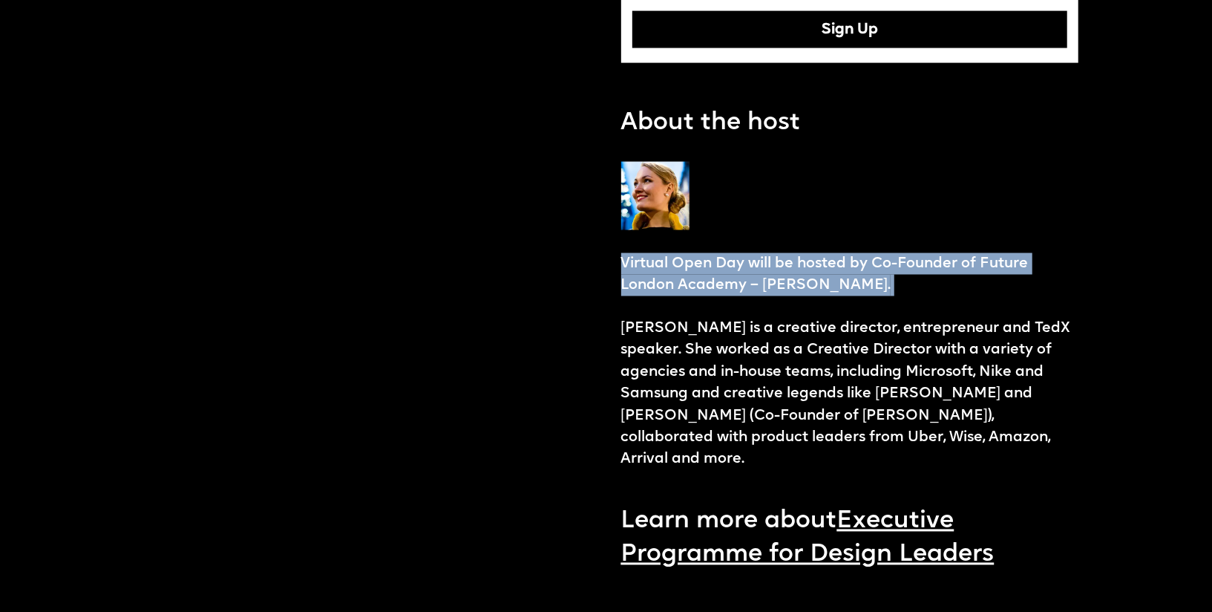
click at [823, 267] on p "Virtual Open Day will be hosted by Co-Founder of Future London Academy – Ekater…" at bounding box center [850, 362] width 458 height 218
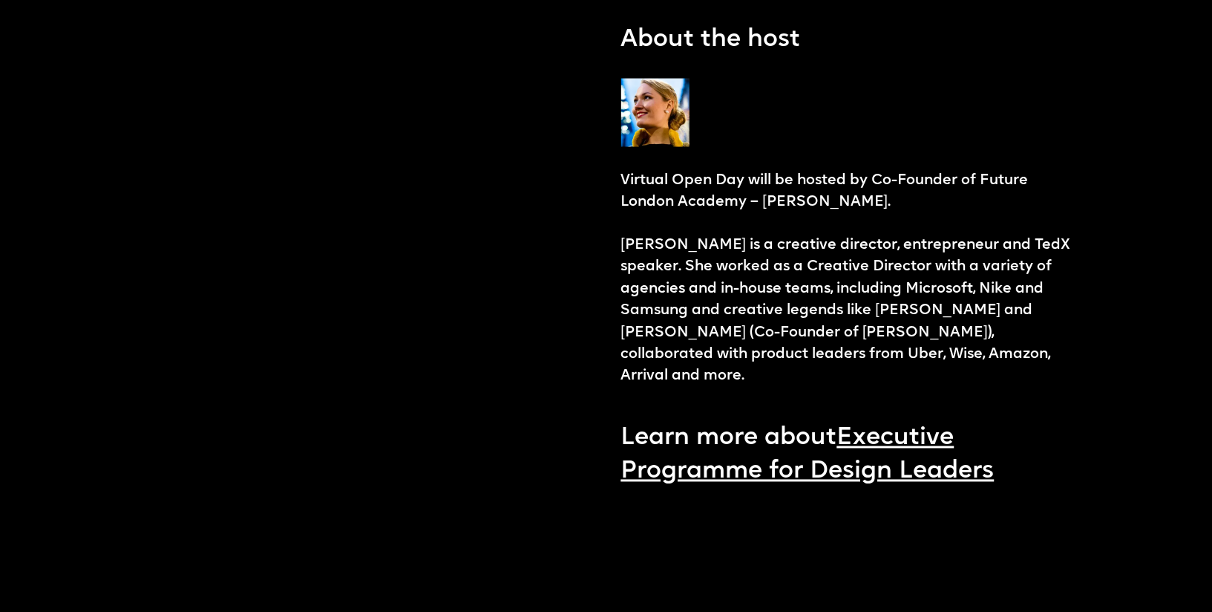
scroll to position [1635, 0]
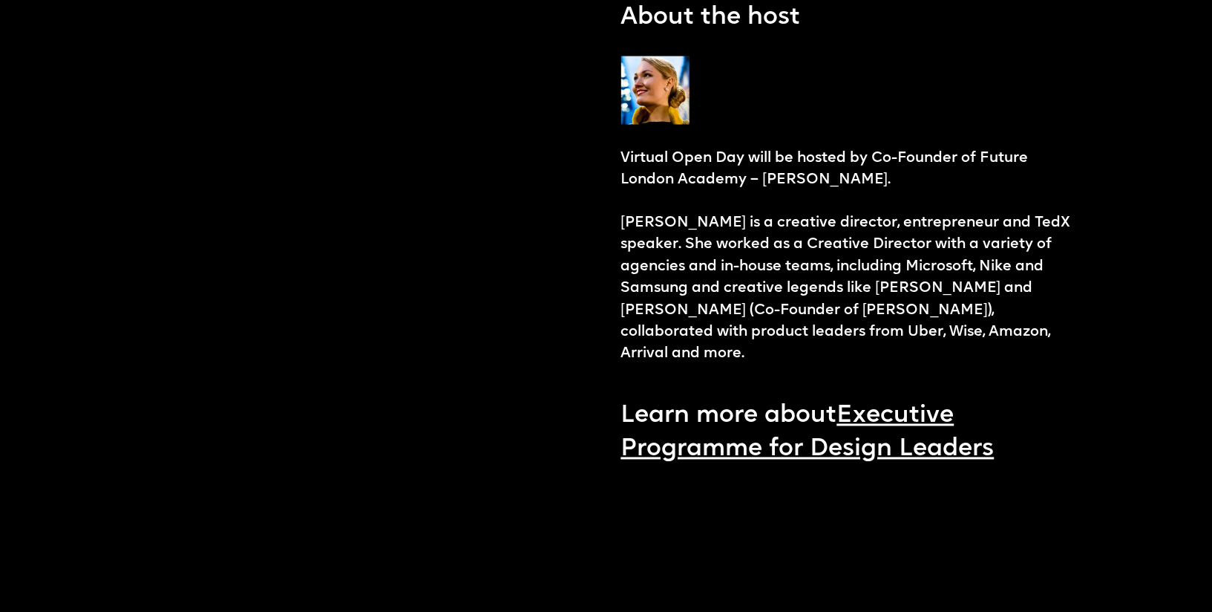
click at [768, 222] on p "Virtual Open Day will be hosted by Co-Founder of Future London Academy – Ekater…" at bounding box center [850, 257] width 458 height 218
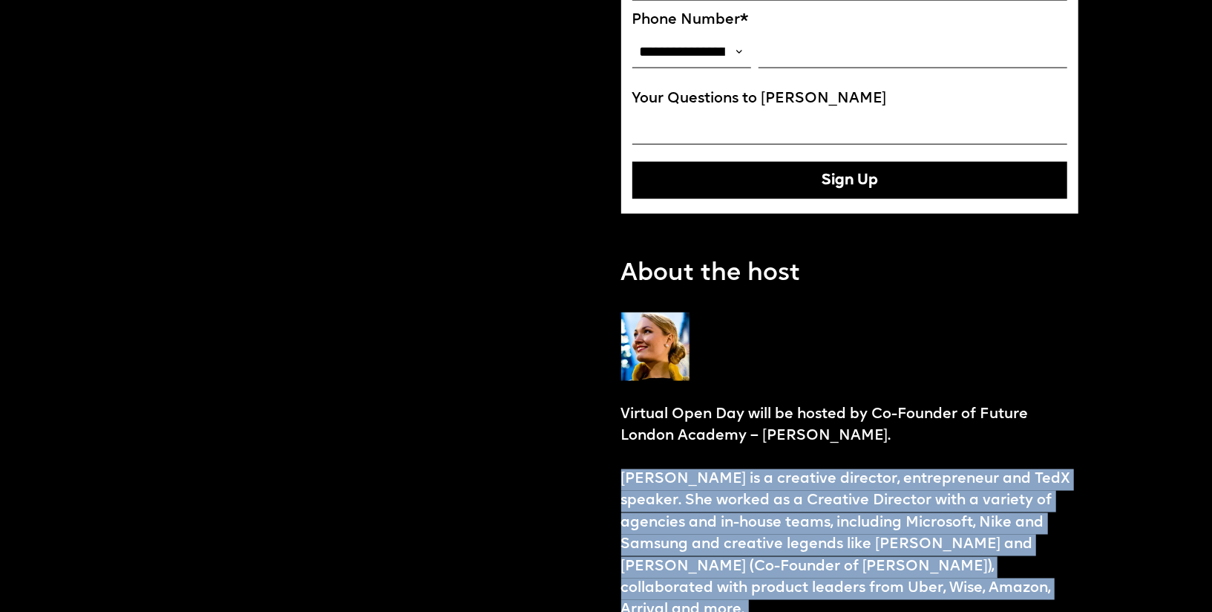
scroll to position [1396, 0]
